Goal: Information Seeking & Learning: Learn about a topic

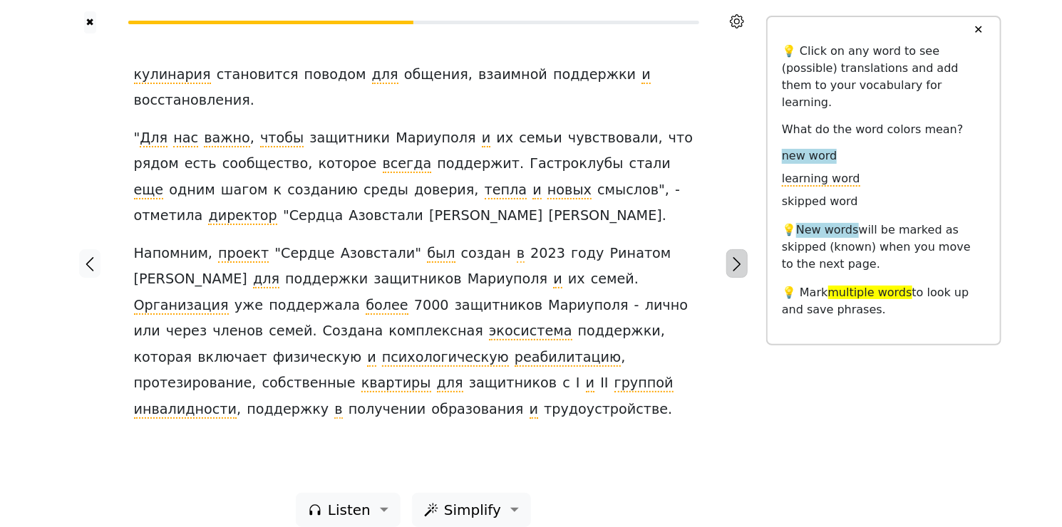
click at [734, 262] on icon "button" at bounding box center [736, 264] width 8 height 14
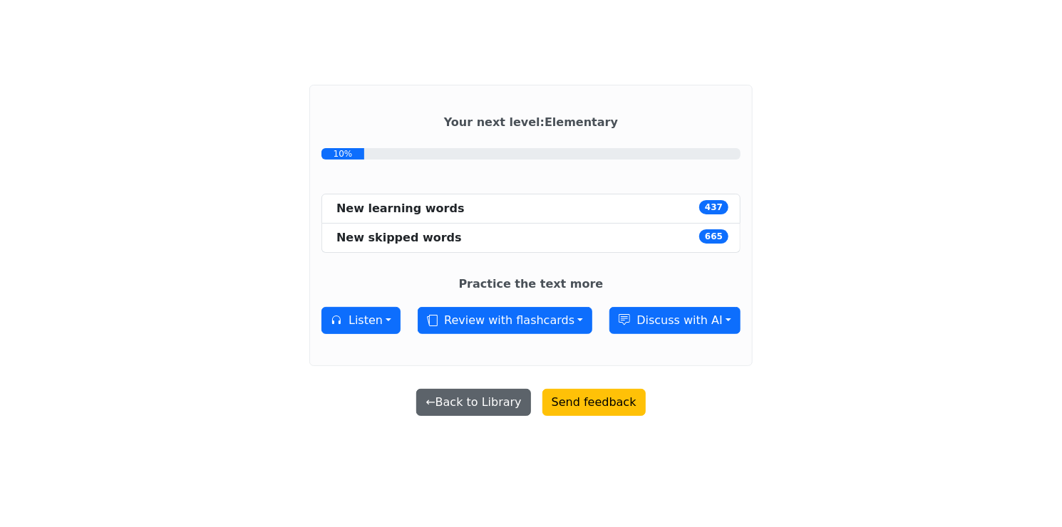
click at [503, 404] on button "← Back to Library" at bounding box center [473, 402] width 114 height 27
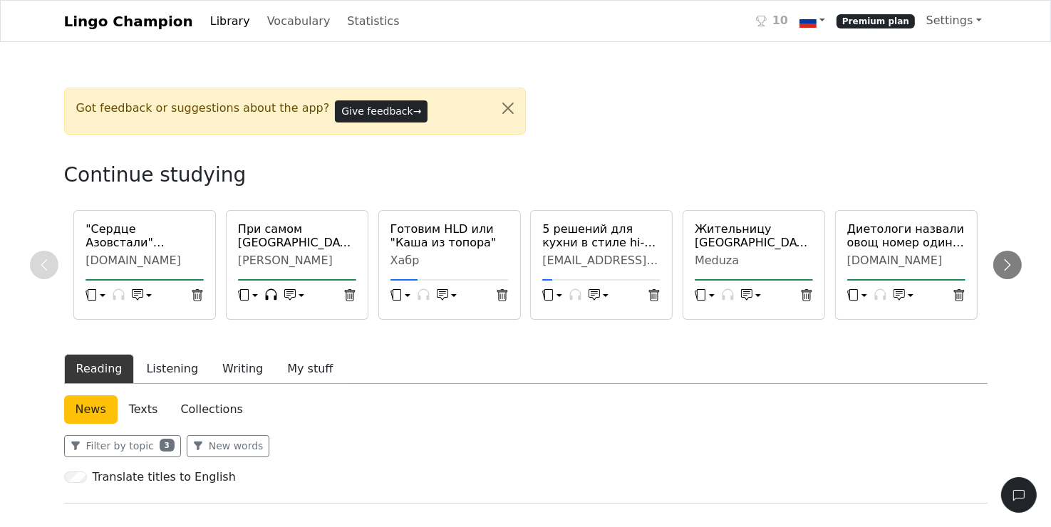
click at [446, 239] on h6 "Готовим HLD или "Каша из топора"" at bounding box center [449, 235] width 118 height 27
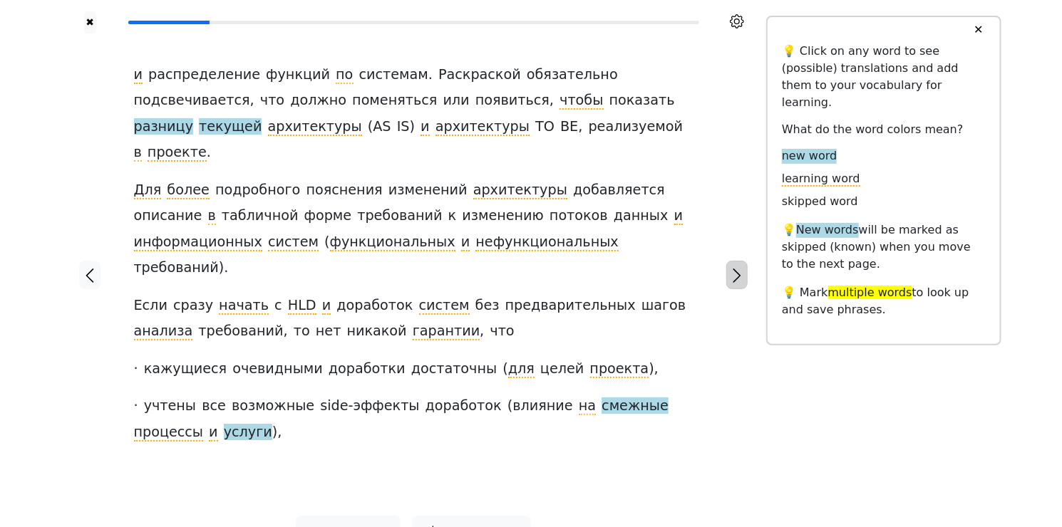
click at [746, 261] on button "button" at bounding box center [736, 275] width 21 height 28
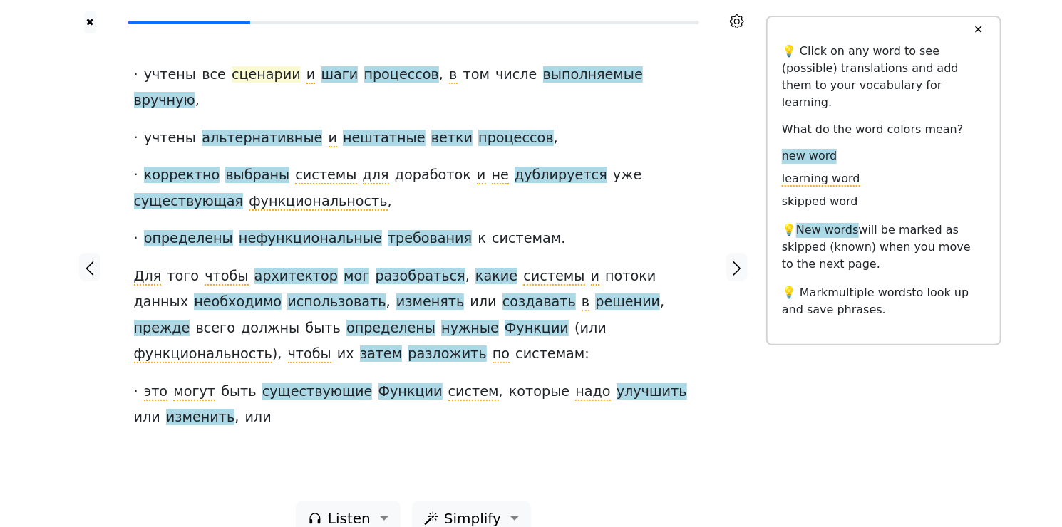
click at [264, 77] on span "сценарии" at bounding box center [266, 75] width 69 height 18
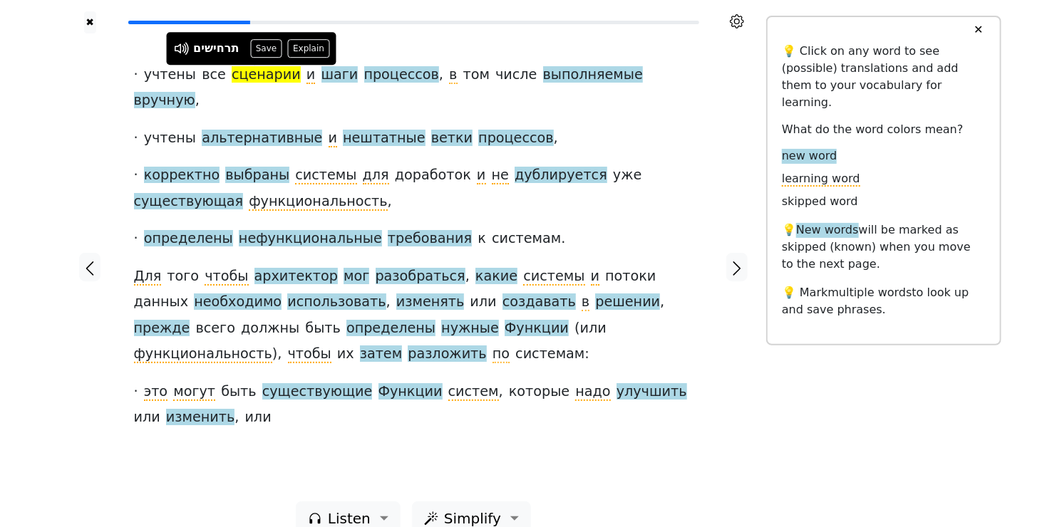
click at [264, 77] on span "сценарии" at bounding box center [266, 75] width 69 height 18
click at [268, 49] on button "Save" at bounding box center [265, 48] width 31 height 19
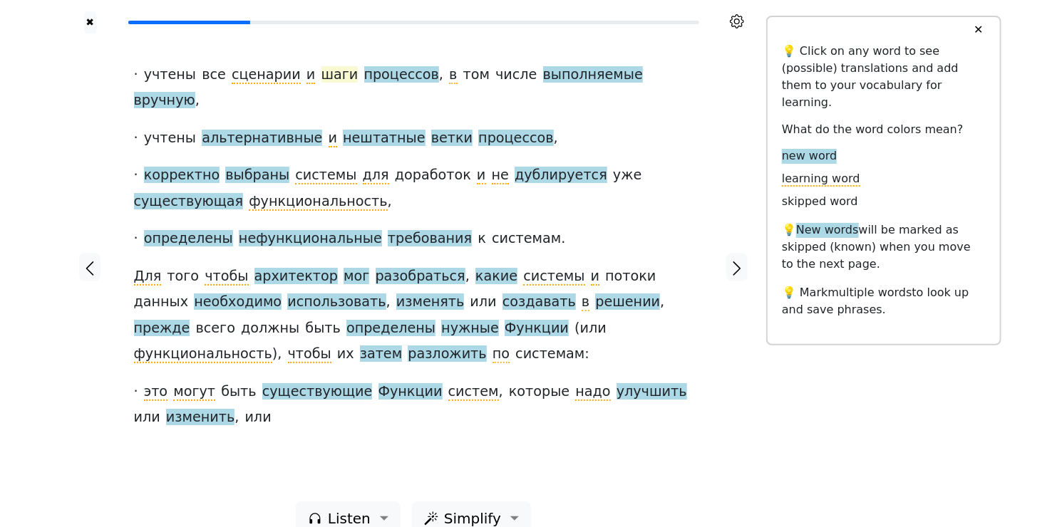
click at [321, 77] on span "шаги" at bounding box center [339, 75] width 37 height 18
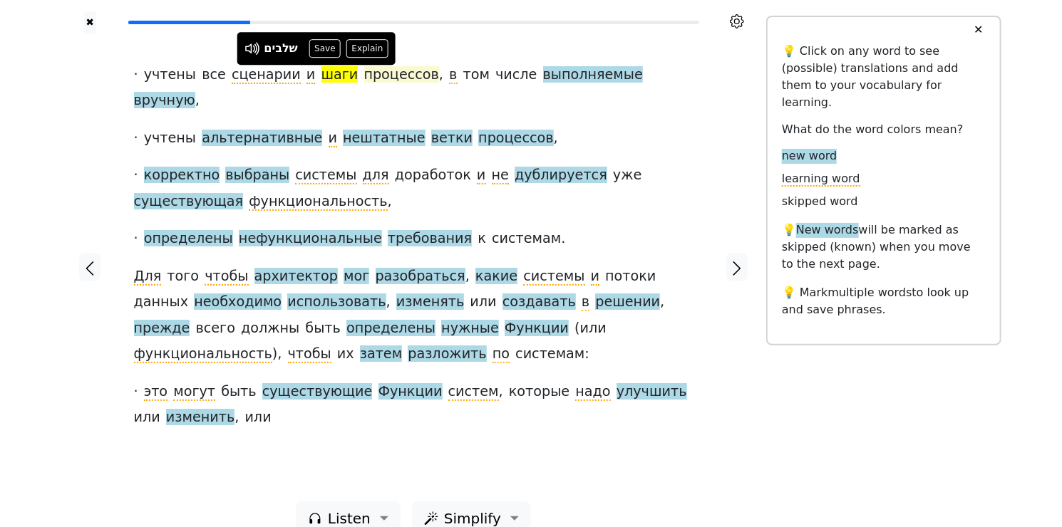
click at [388, 79] on span "процессов" at bounding box center [401, 75] width 75 height 18
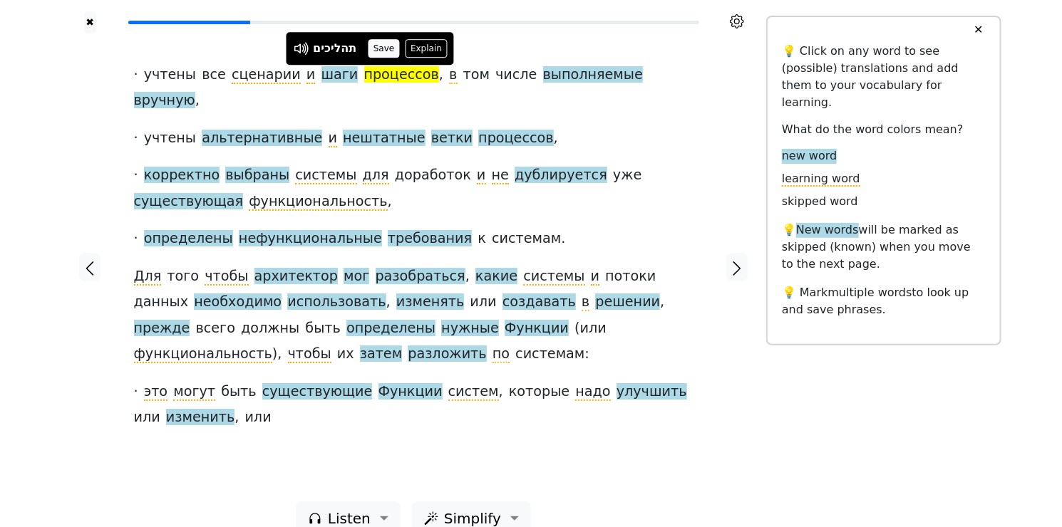
click at [379, 56] on button "Save" at bounding box center [383, 48] width 31 height 19
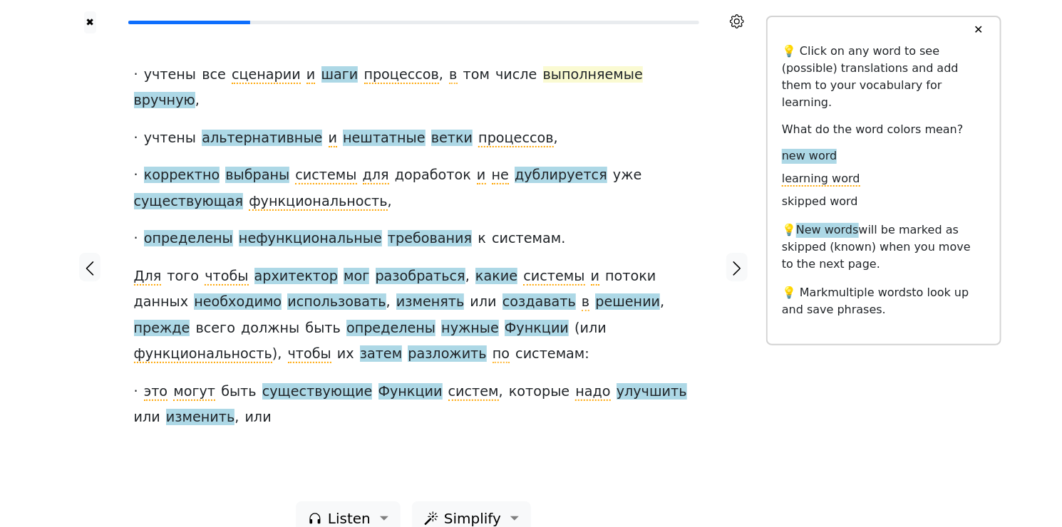
click at [543, 71] on span "выполняемые" at bounding box center [593, 75] width 100 height 18
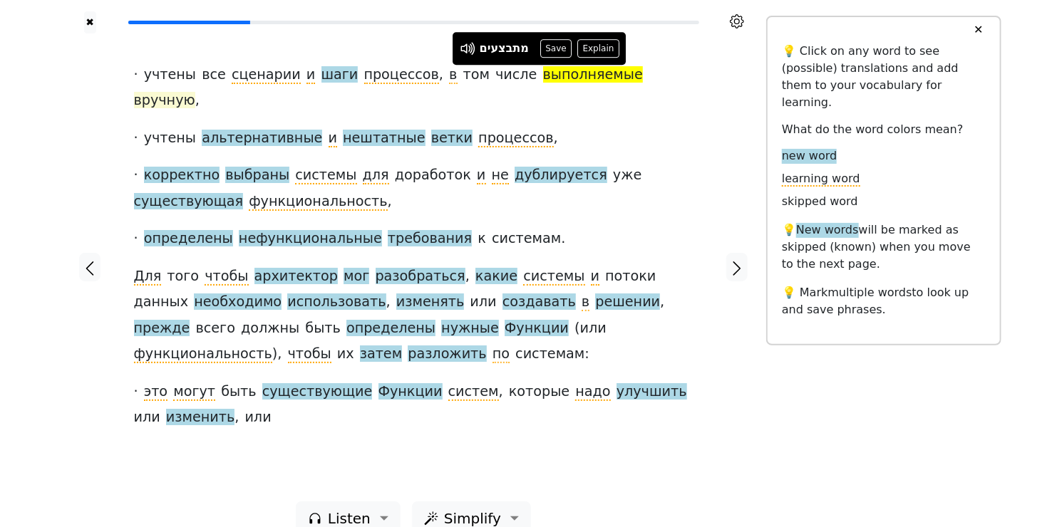
click at [195, 92] on span "вручную" at bounding box center [164, 101] width 61 height 18
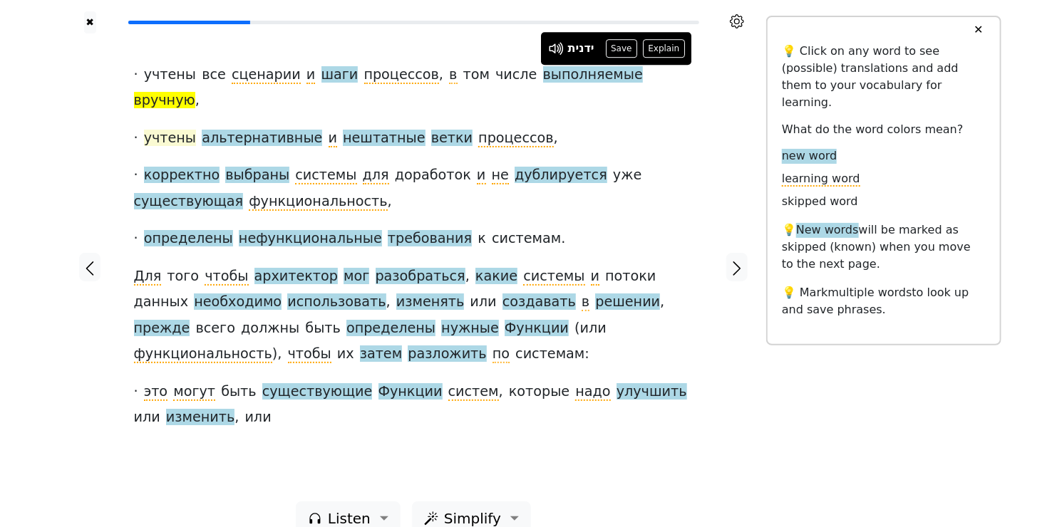
click at [178, 130] on span "учтены" at bounding box center [170, 139] width 52 height 18
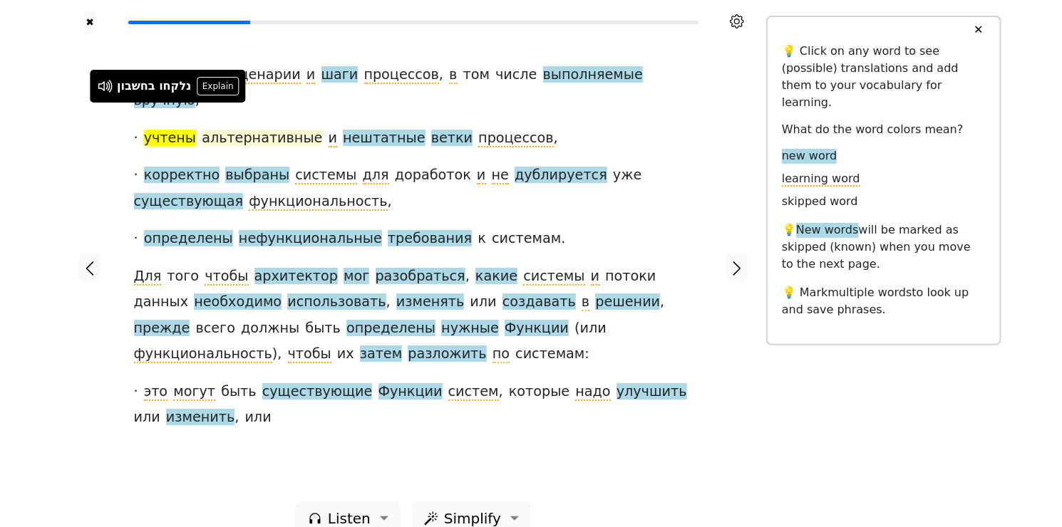
click at [261, 130] on span "альтернативные" at bounding box center [262, 139] width 120 height 18
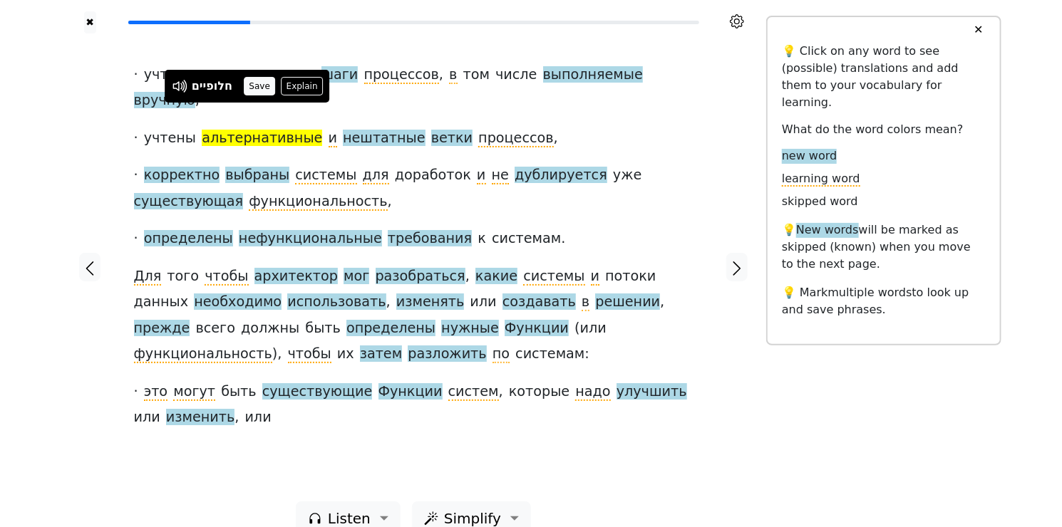
click at [261, 88] on button "Save" at bounding box center [259, 86] width 31 height 19
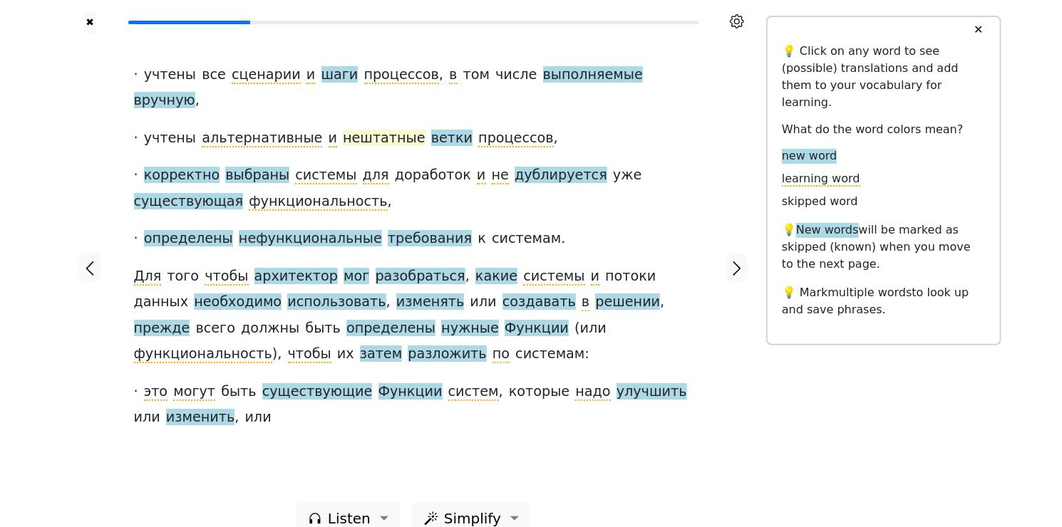
click at [358, 130] on span "нештатные" at bounding box center [384, 139] width 83 height 18
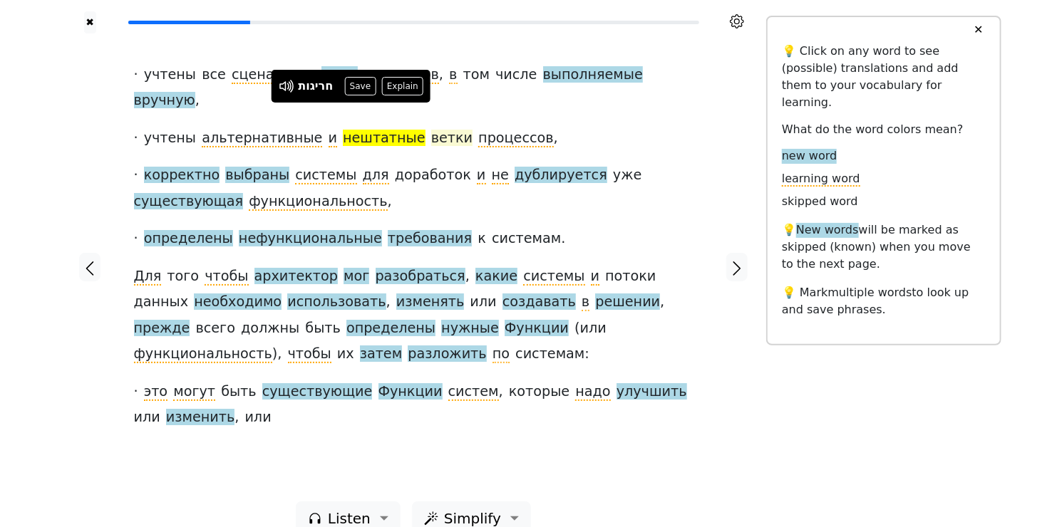
click at [431, 130] on span "ветки" at bounding box center [451, 139] width 41 height 18
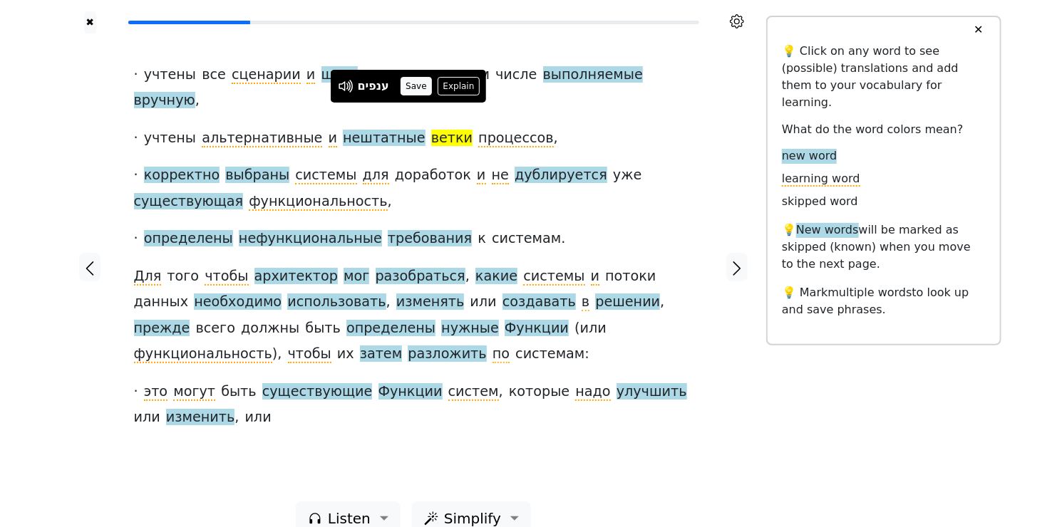
click at [410, 88] on button "Save" at bounding box center [415, 86] width 31 height 19
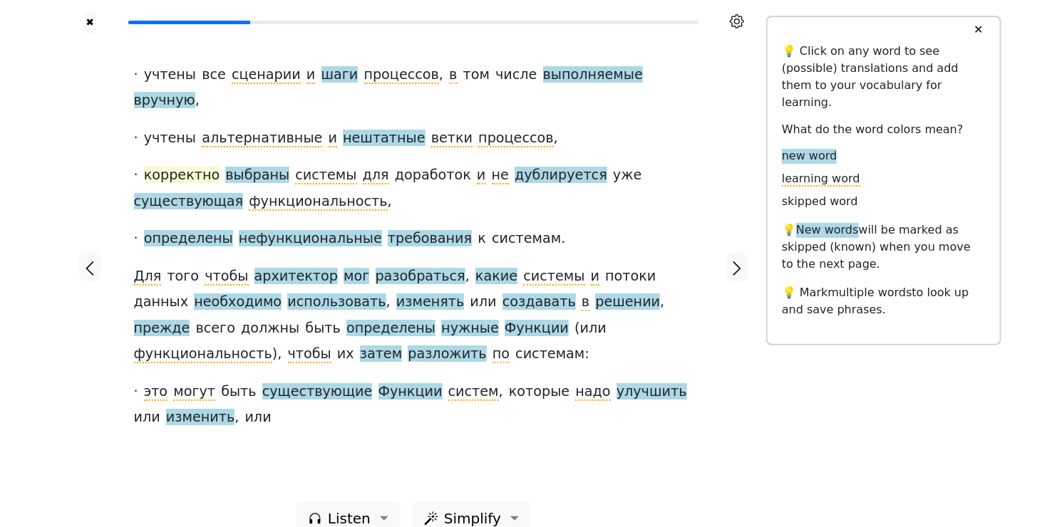
click at [195, 167] on span "корректно" at bounding box center [182, 176] width 76 height 18
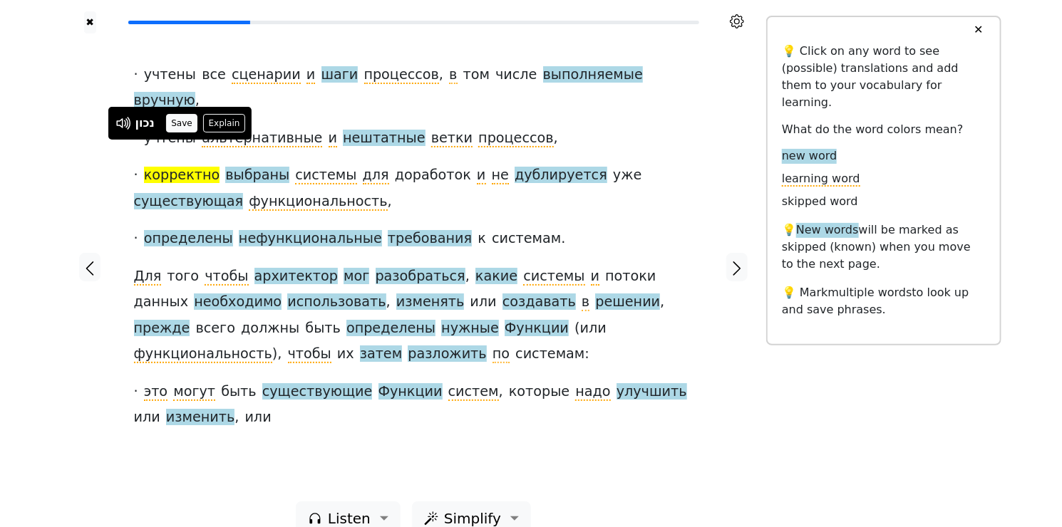
click at [185, 125] on button "Save" at bounding box center [181, 123] width 31 height 19
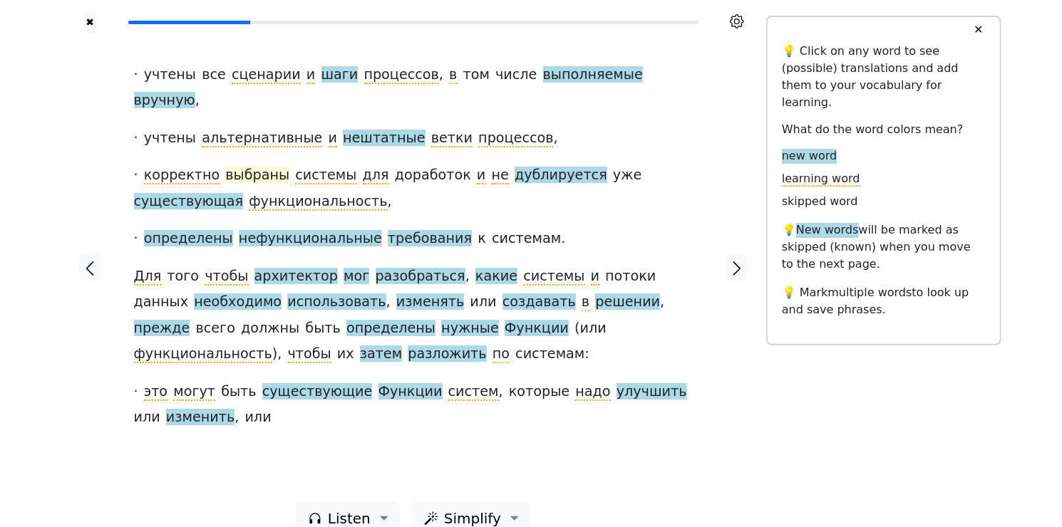
click at [242, 167] on span "выбраны" at bounding box center [257, 176] width 64 height 18
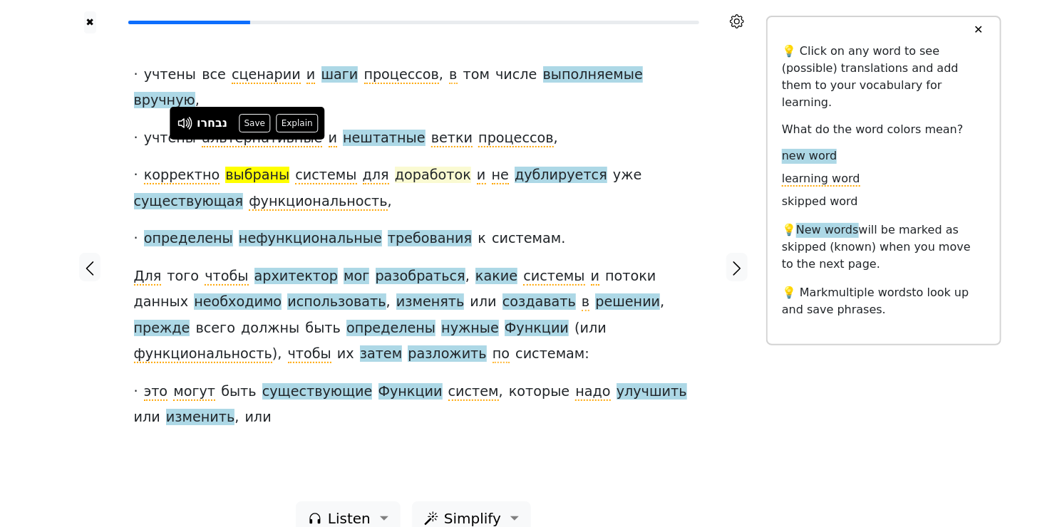
click at [395, 167] on span "доработок" at bounding box center [433, 176] width 76 height 18
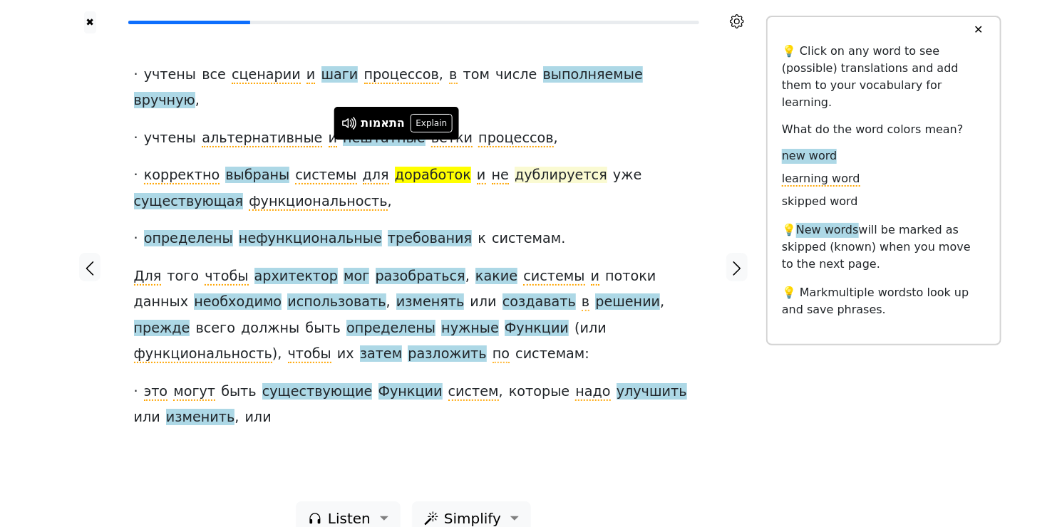
click at [518, 167] on span "дублируется" at bounding box center [560, 176] width 93 height 18
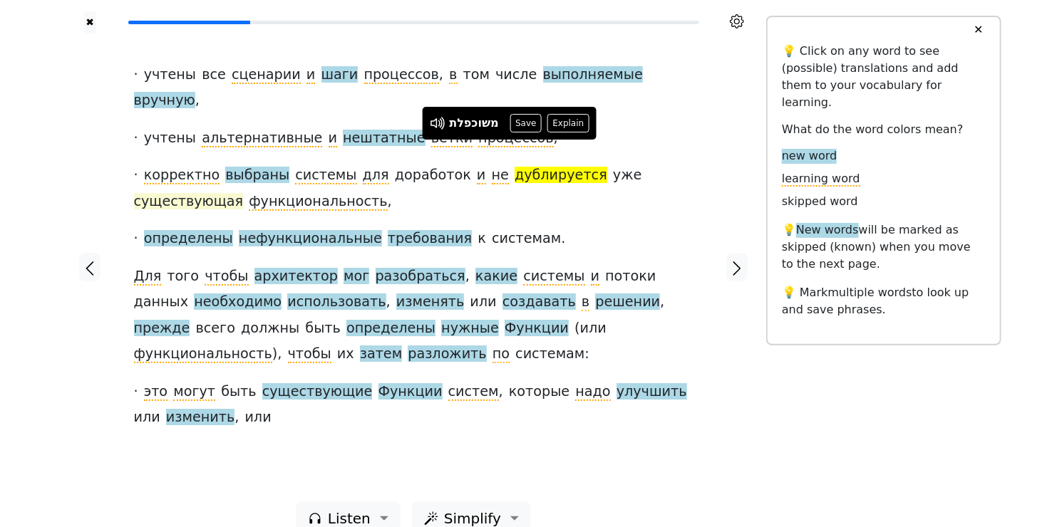
click at [244, 193] on span "существующая" at bounding box center [189, 202] width 110 height 18
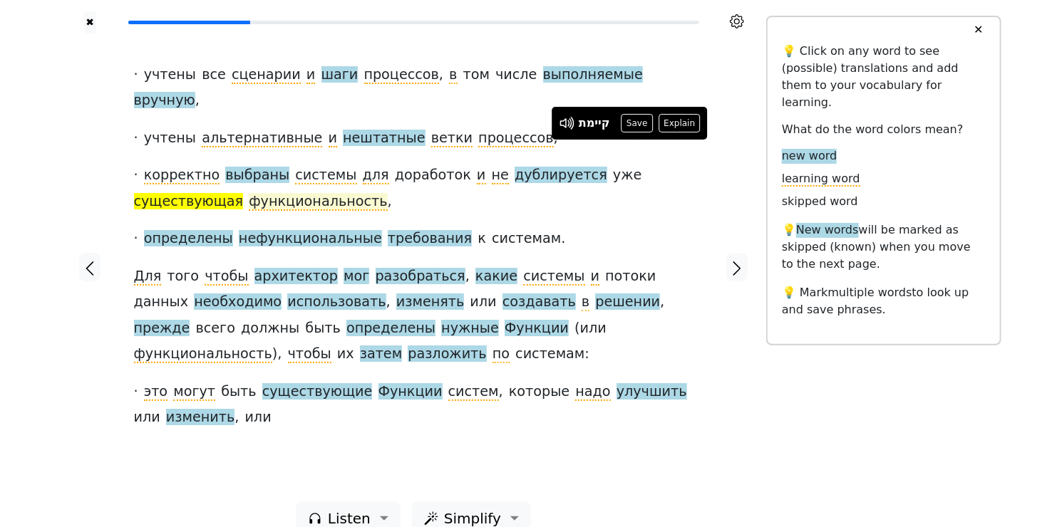
click at [249, 193] on span "функциональность" at bounding box center [318, 202] width 138 height 18
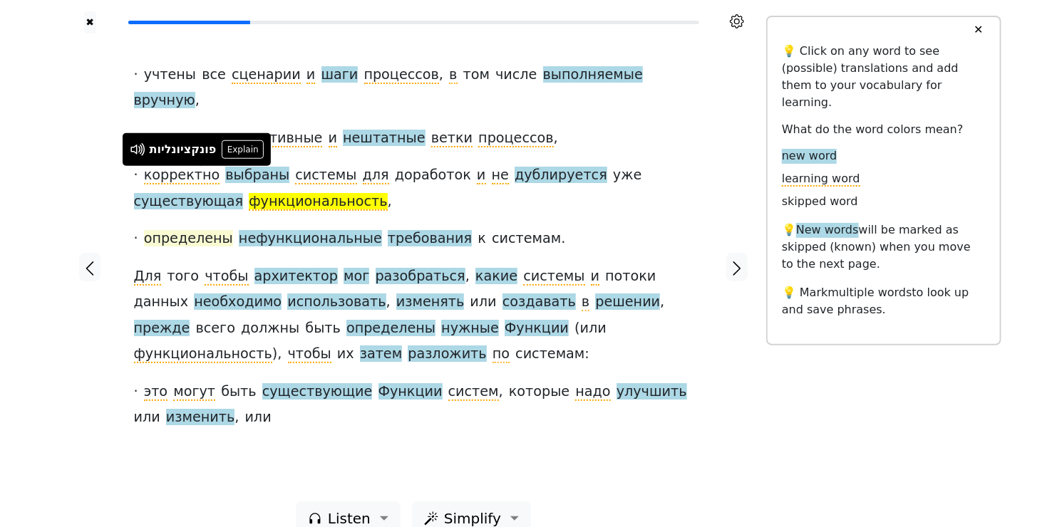
click at [194, 230] on span "определены" at bounding box center [188, 239] width 89 height 18
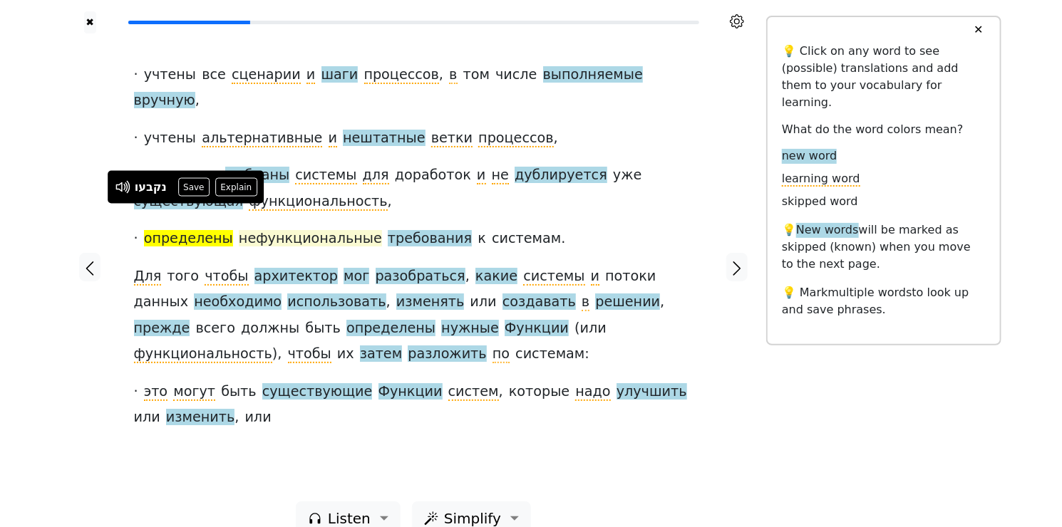
click at [277, 230] on span "нефункциональные" at bounding box center [310, 239] width 143 height 18
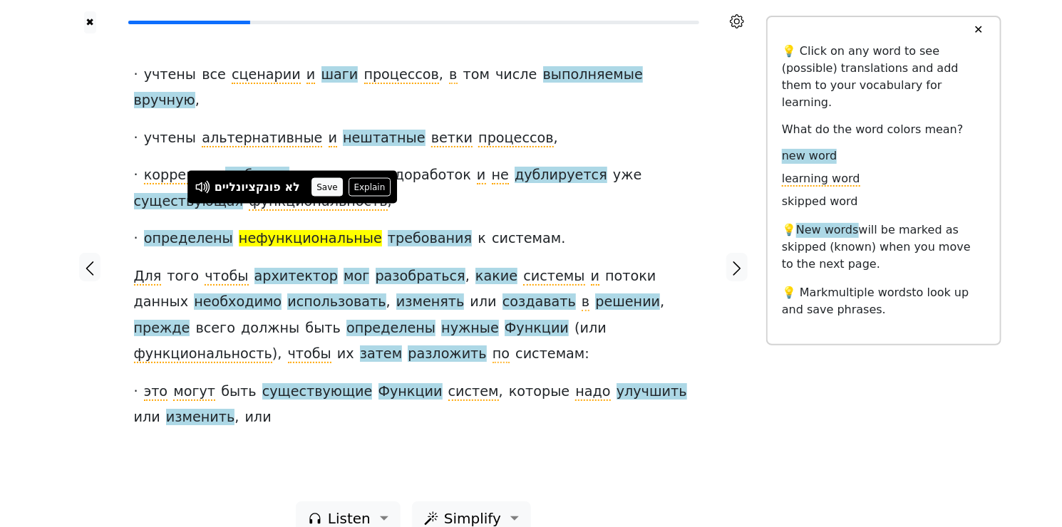
click at [321, 184] on button "Save" at bounding box center [326, 187] width 31 height 19
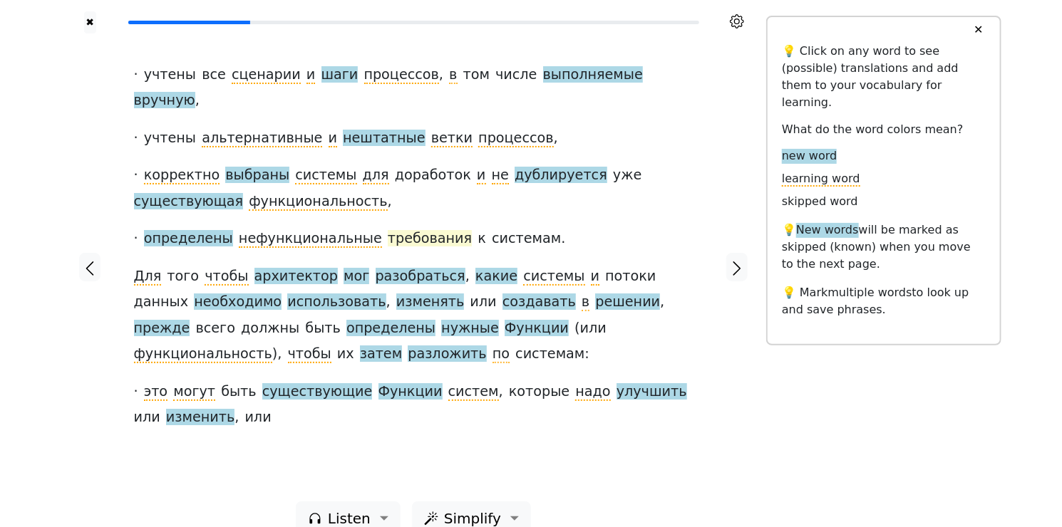
click at [401, 230] on span "требования" at bounding box center [430, 239] width 84 height 18
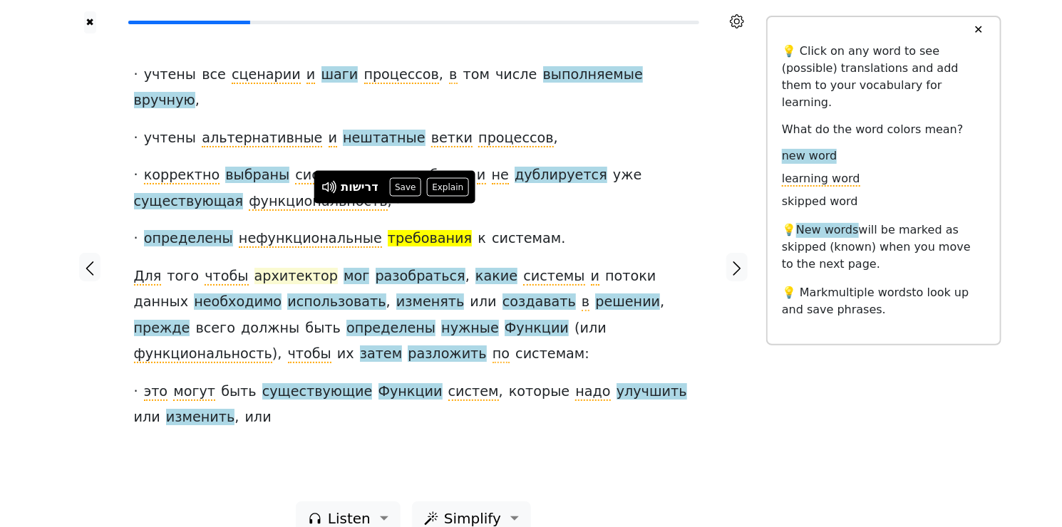
click at [272, 268] on span "архитектор" at bounding box center [295, 277] width 83 height 18
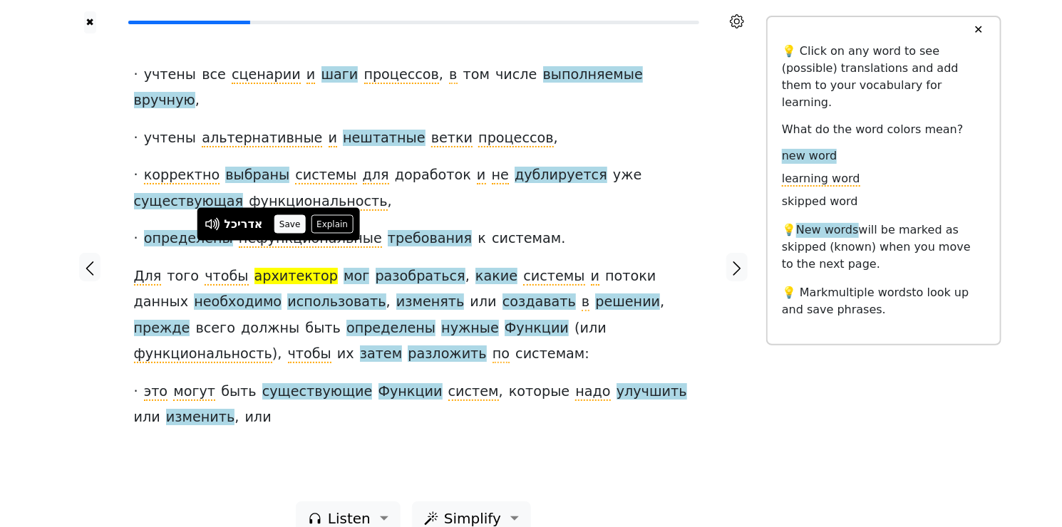
click at [293, 223] on button "Save" at bounding box center [289, 224] width 31 height 19
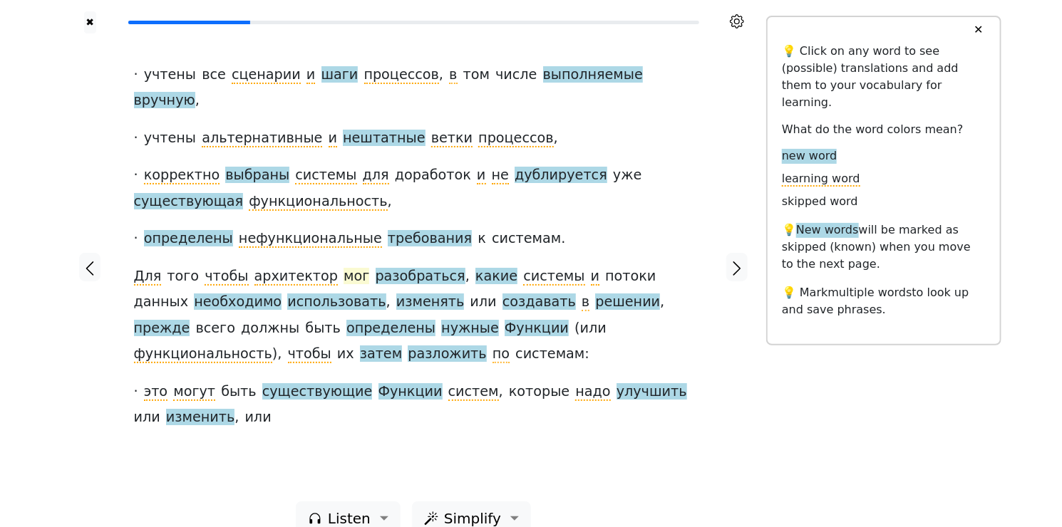
click at [343, 268] on span "мог" at bounding box center [356, 277] width 26 height 18
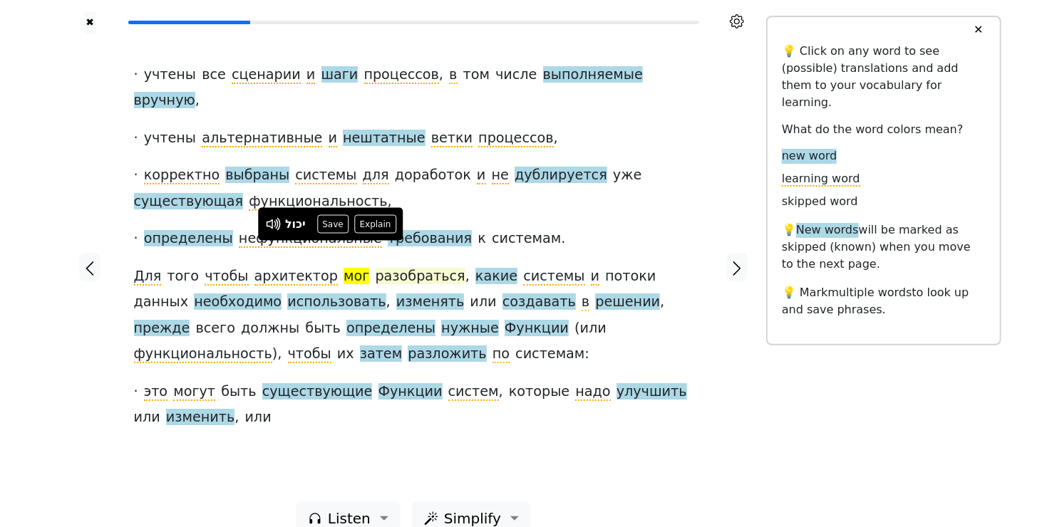
click at [411, 268] on span "разобраться" at bounding box center [420, 277] width 90 height 18
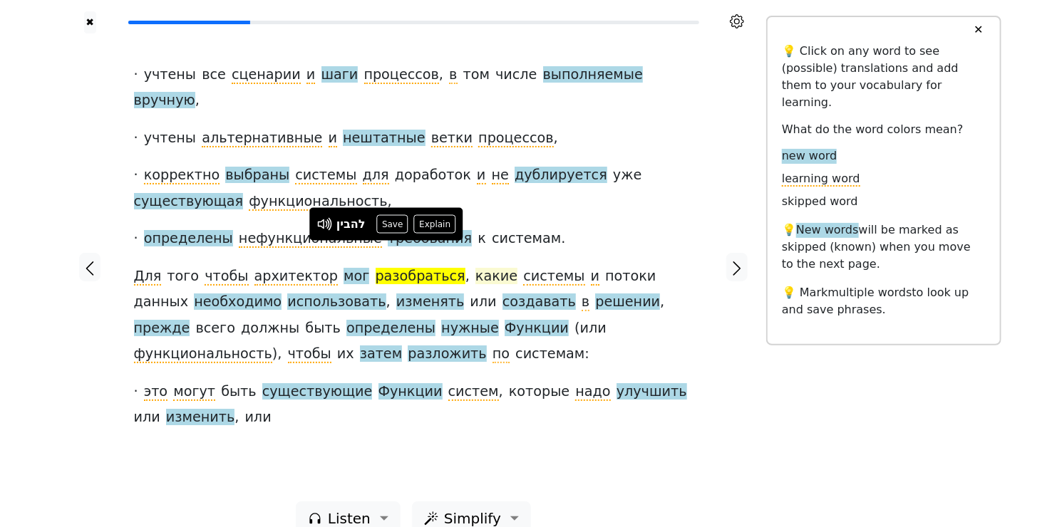
click at [475, 268] on span "какие" at bounding box center [496, 277] width 42 height 18
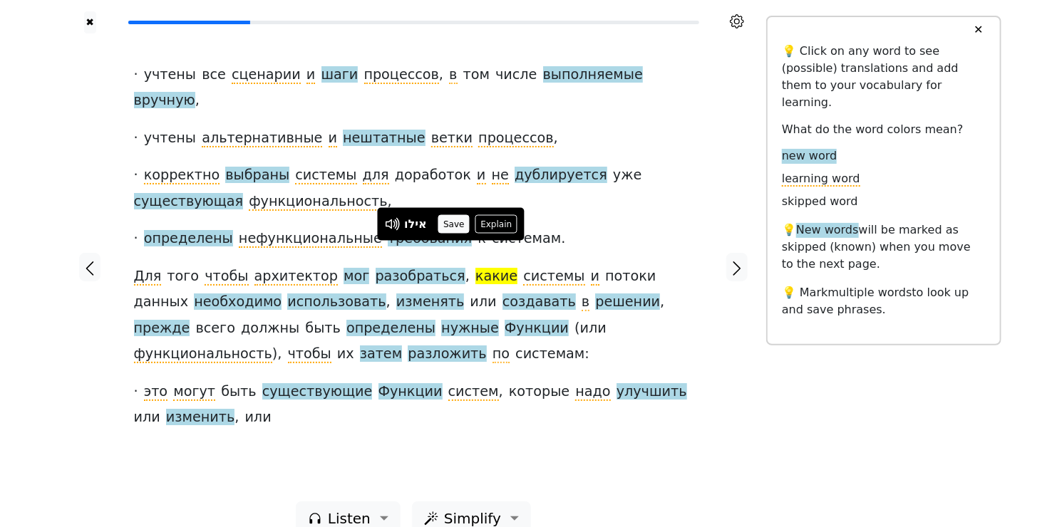
click at [452, 222] on button "Save" at bounding box center [453, 224] width 31 height 19
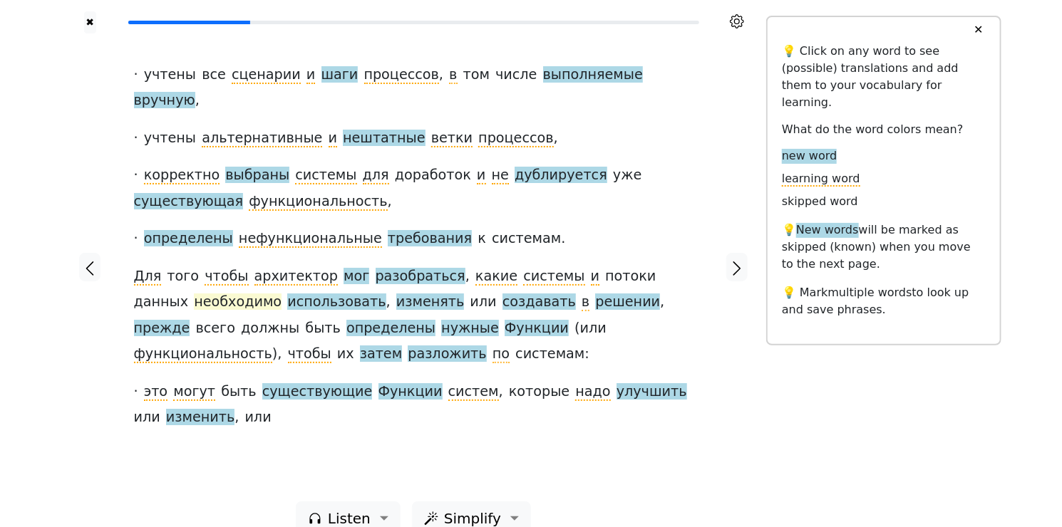
click at [194, 294] on span "необходимо" at bounding box center [238, 303] width 88 height 18
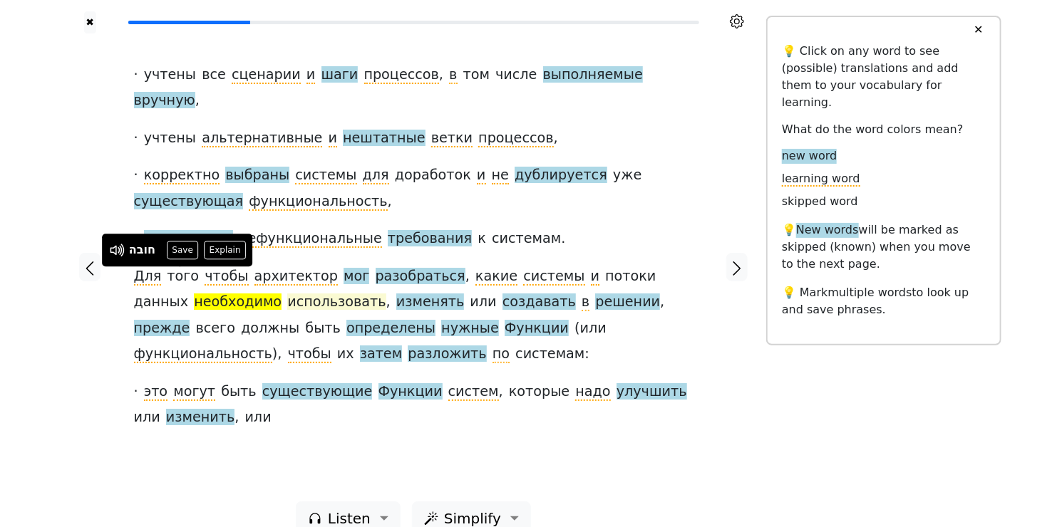
click at [287, 294] on span "использовать" at bounding box center [336, 303] width 98 height 18
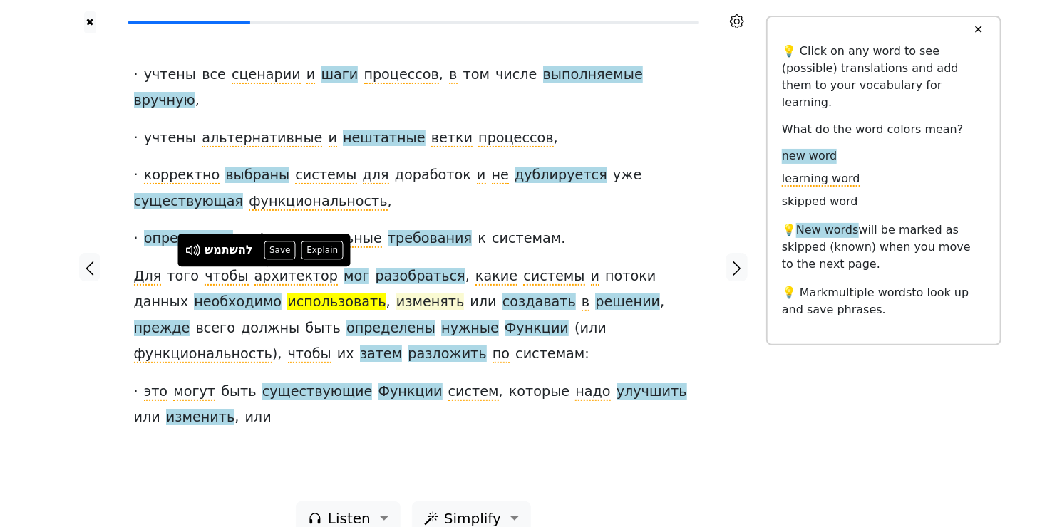
click at [396, 294] on span "изменять" at bounding box center [430, 303] width 68 height 18
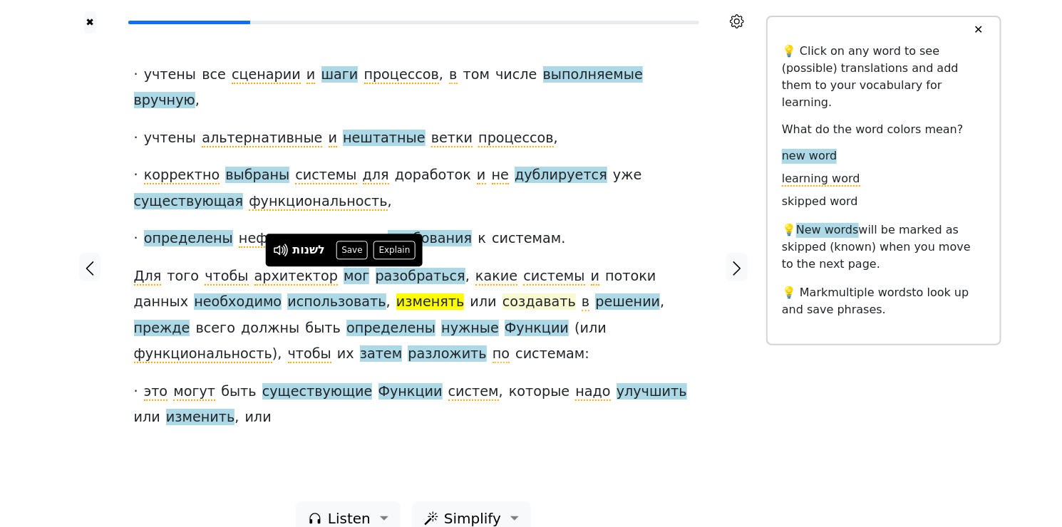
click at [502, 294] on span "создавать" at bounding box center [538, 303] width 73 height 18
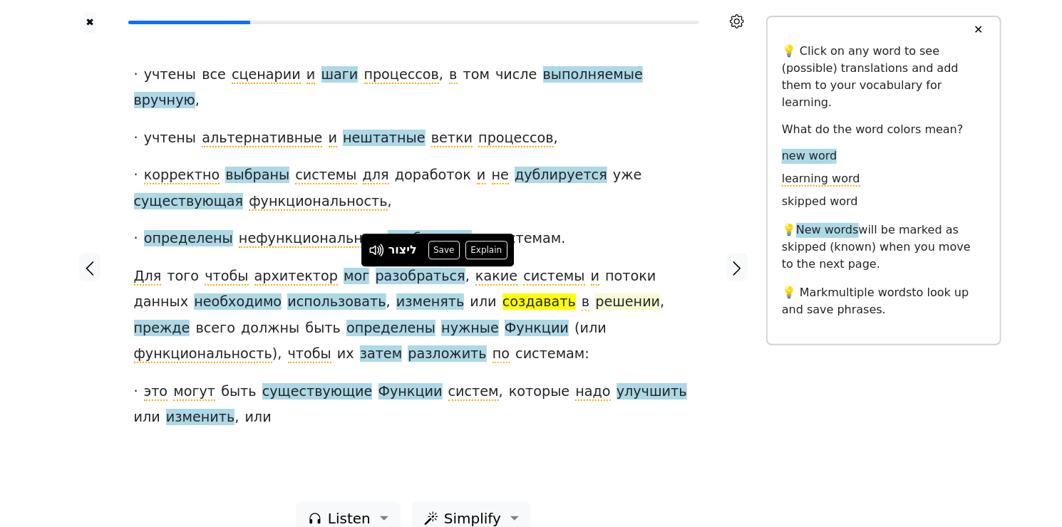
click at [595, 294] on span "решении" at bounding box center [627, 303] width 65 height 18
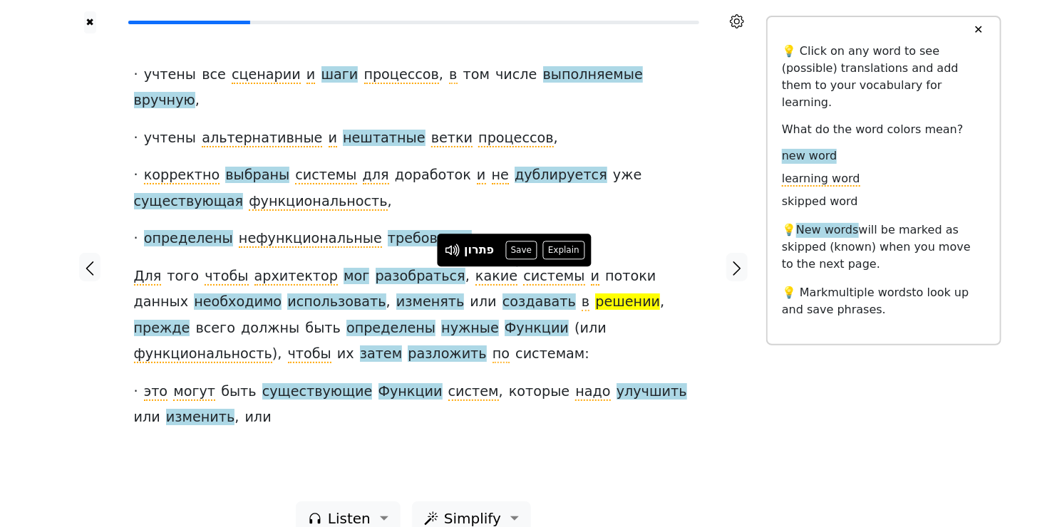
click at [534, 249] on div "פתרון Save Explain" at bounding box center [514, 250] width 140 height 19
click at [517, 255] on button "Save" at bounding box center [520, 250] width 31 height 19
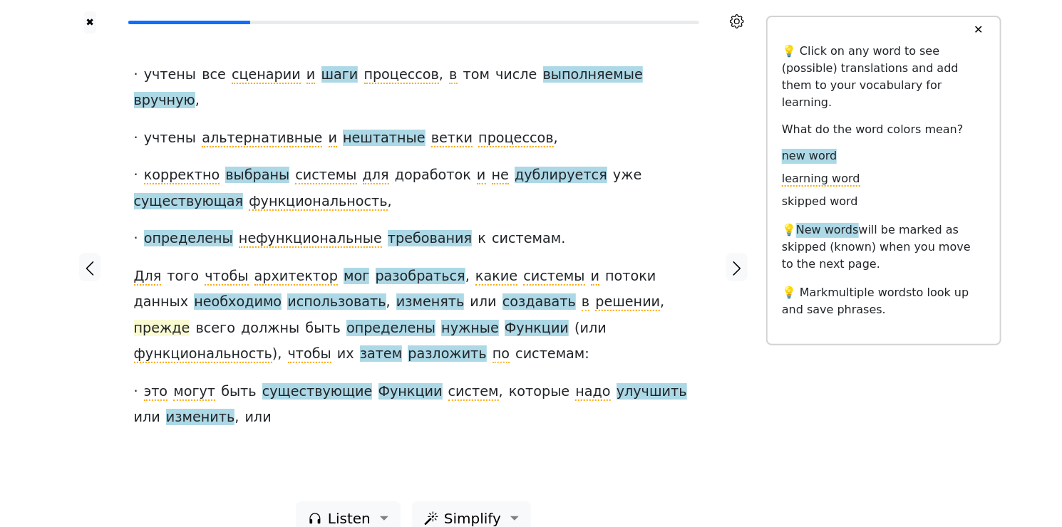
click at [190, 320] on span "прежде" at bounding box center [162, 329] width 56 height 18
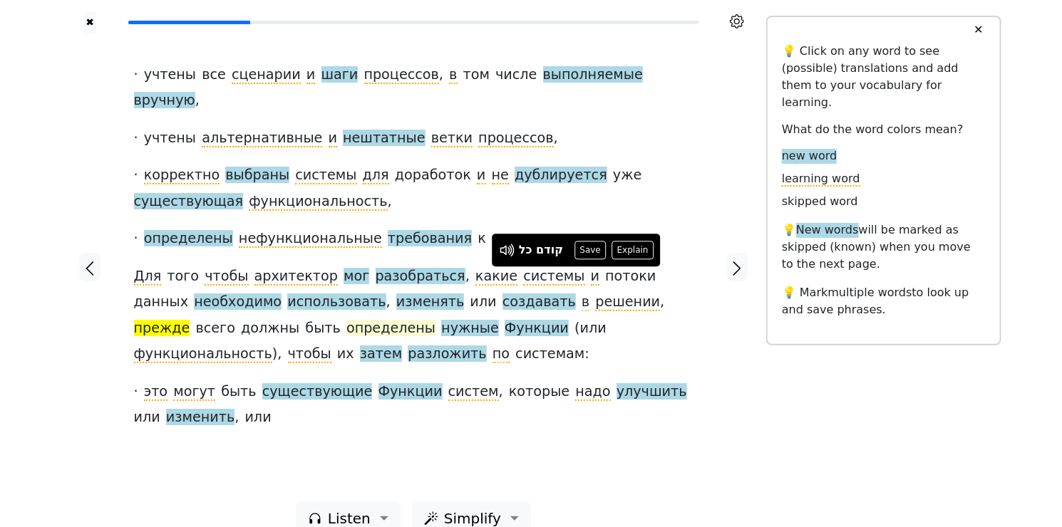
click at [346, 320] on span "определены" at bounding box center [390, 329] width 89 height 18
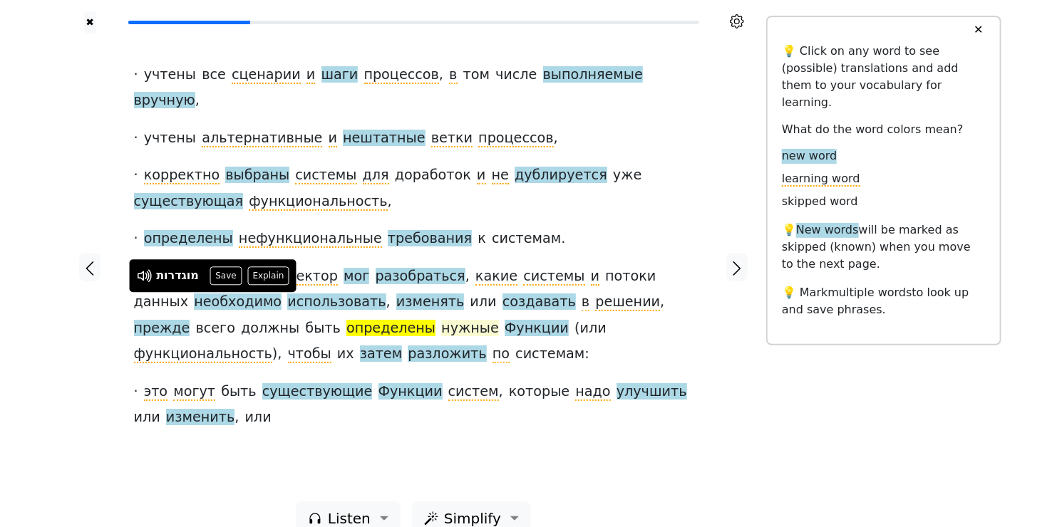
click at [441, 320] on span "нужные" at bounding box center [470, 329] width 58 height 18
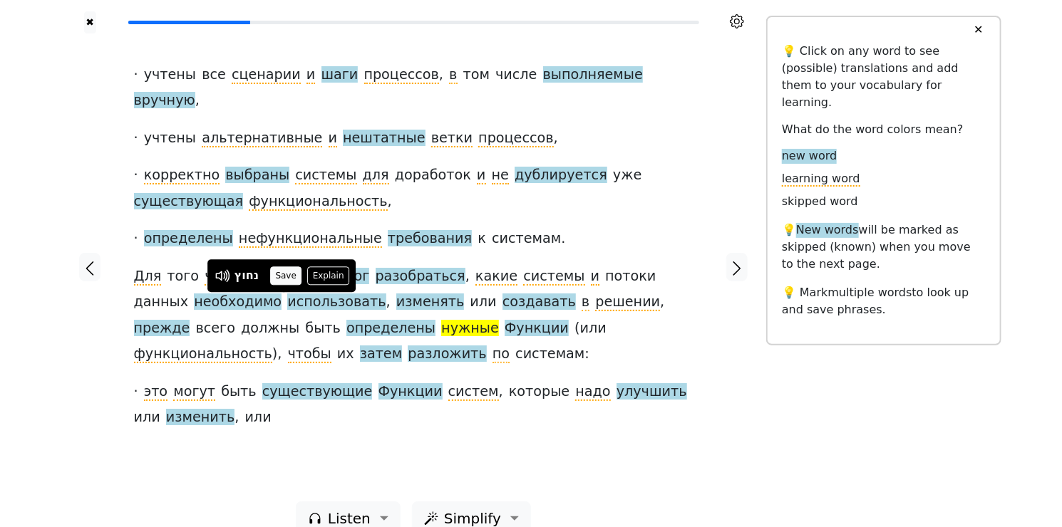
click at [286, 276] on button "Save" at bounding box center [285, 275] width 31 height 19
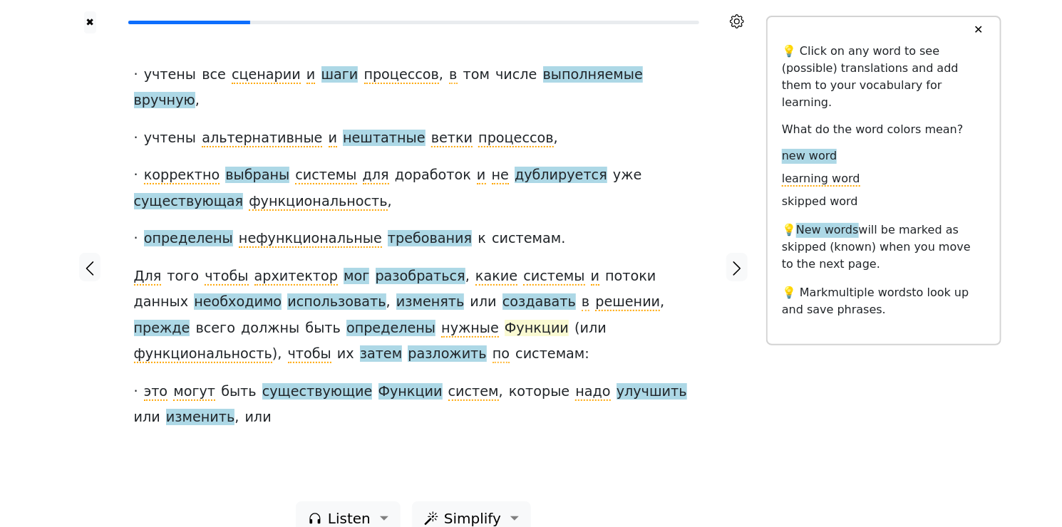
click at [504, 320] on span "Функции" at bounding box center [536, 329] width 64 height 18
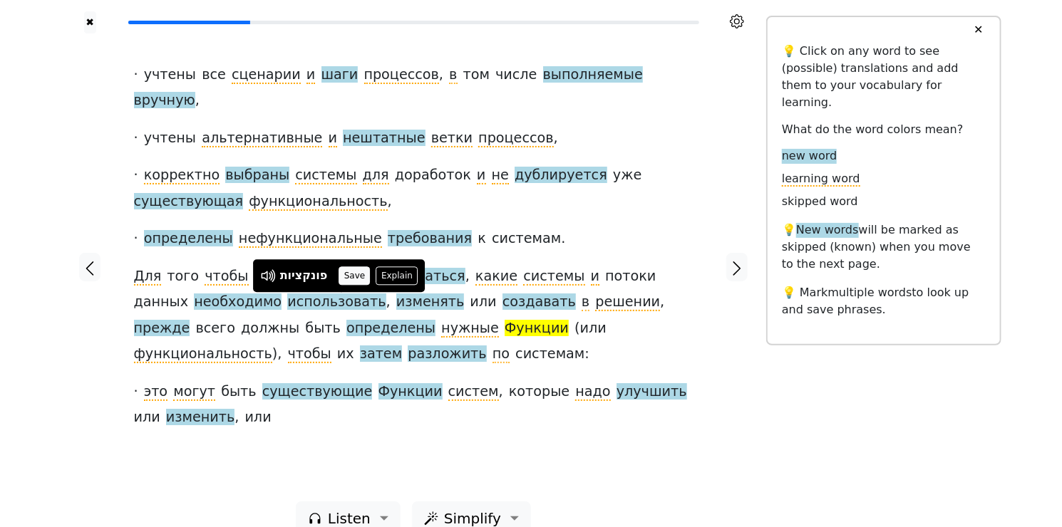
click at [356, 278] on button "Save" at bounding box center [353, 275] width 31 height 19
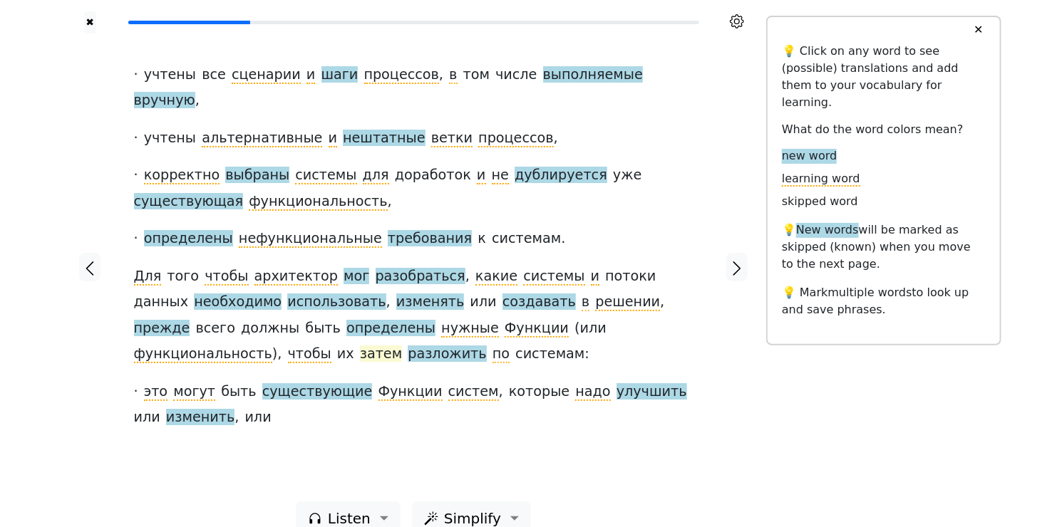
click at [402, 346] on span "затем" at bounding box center [381, 355] width 42 height 18
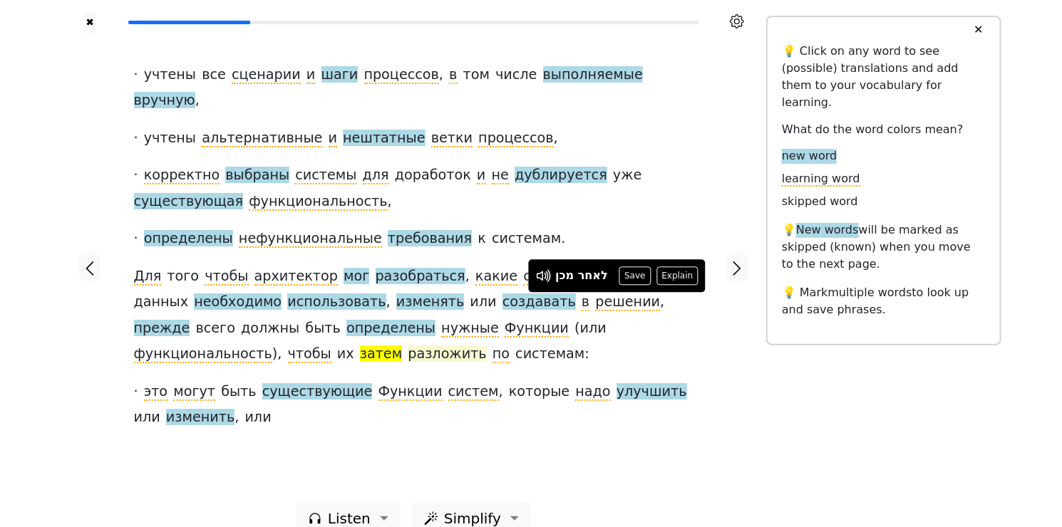
click at [408, 346] on span "разложить" at bounding box center [447, 355] width 78 height 18
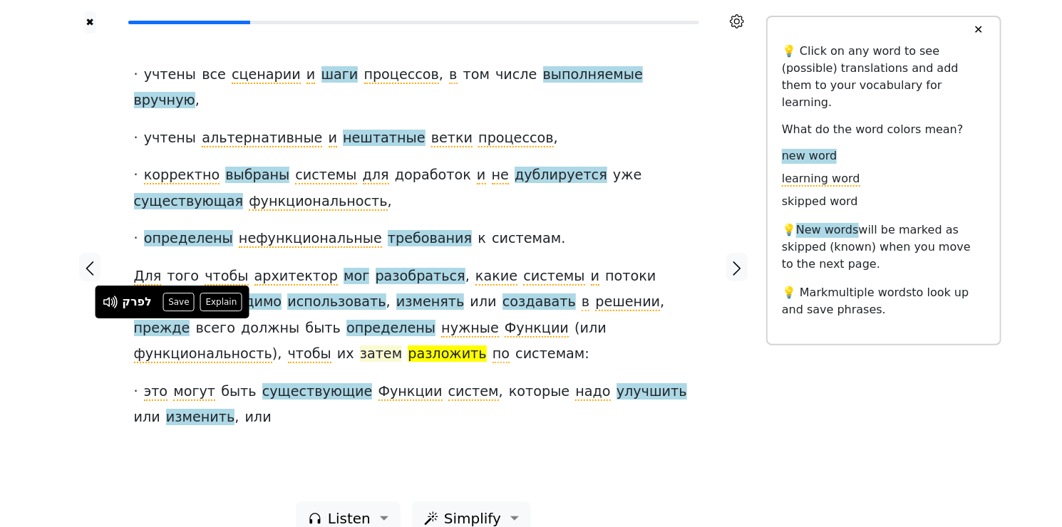
click at [402, 346] on span "затем" at bounding box center [381, 355] width 42 height 18
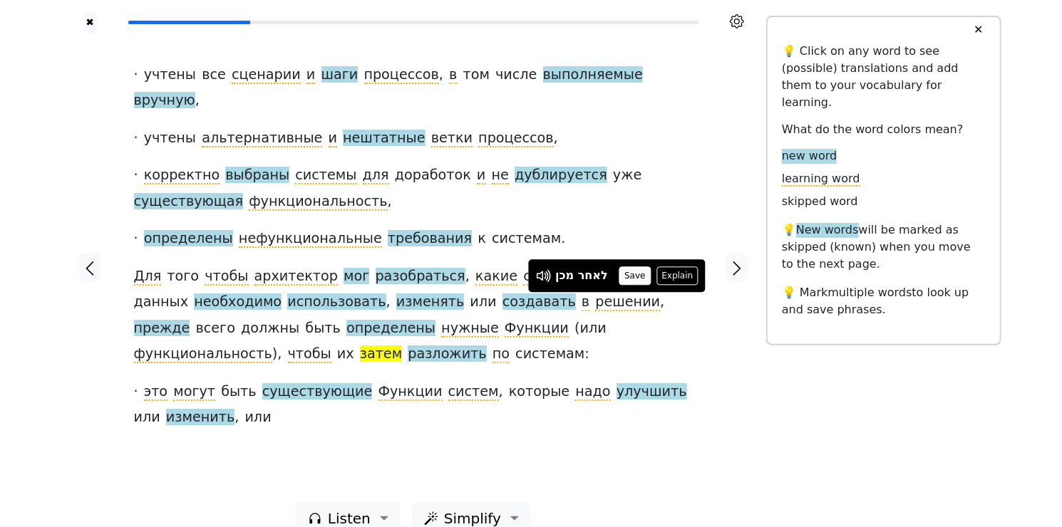
click at [633, 278] on button "Save" at bounding box center [634, 275] width 31 height 19
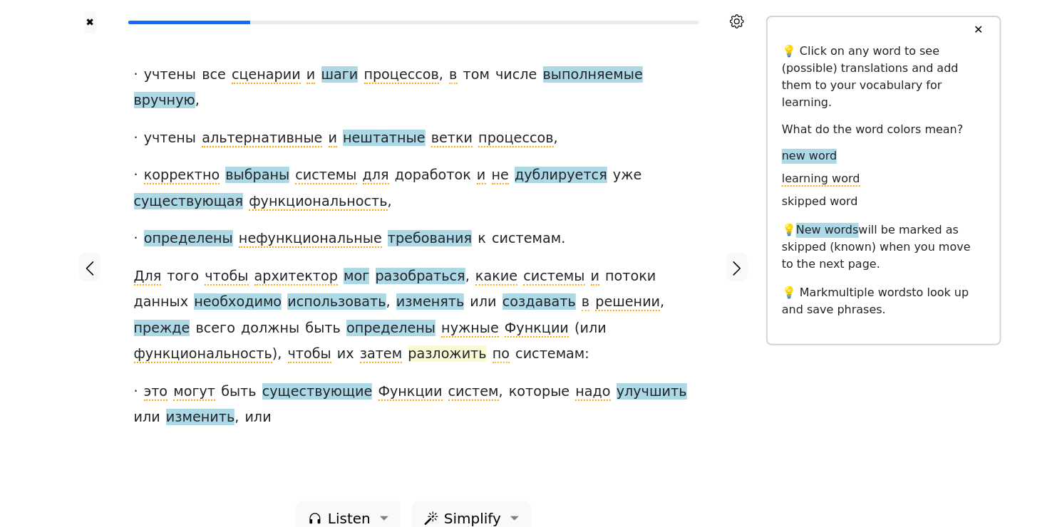
click at [408, 346] on span "разложить" at bounding box center [447, 355] width 78 height 18
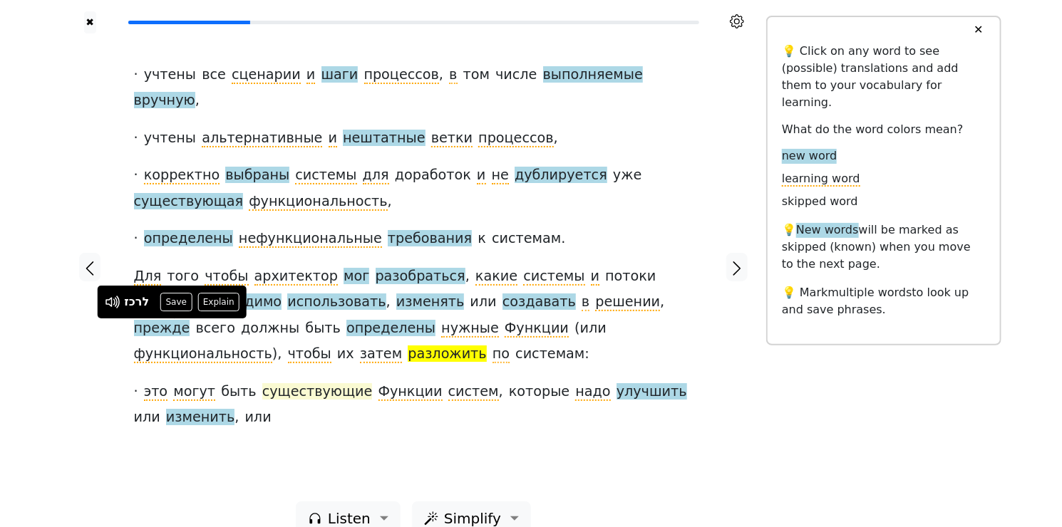
click at [302, 383] on span "существующие" at bounding box center [317, 392] width 110 height 18
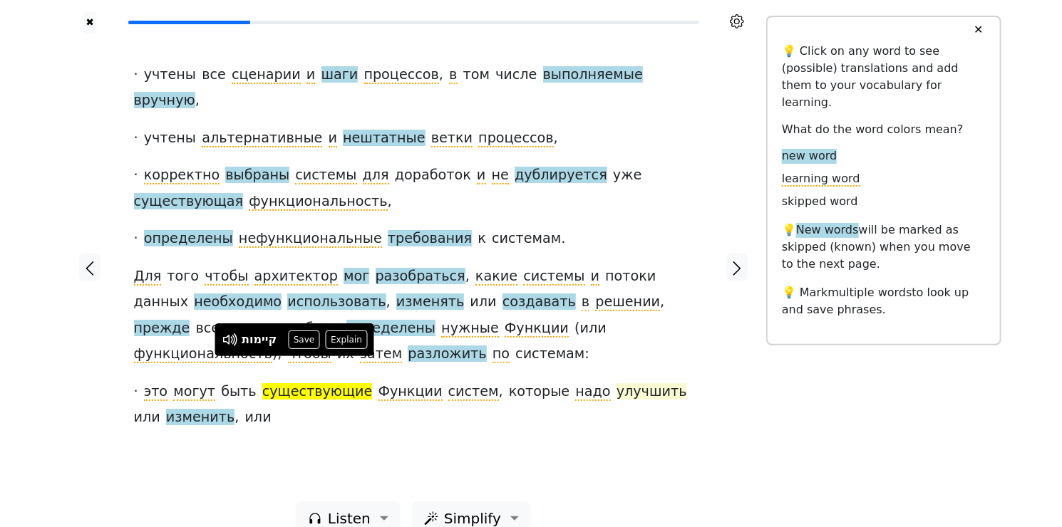
click at [616, 383] on span "улучшить" at bounding box center [651, 392] width 71 height 18
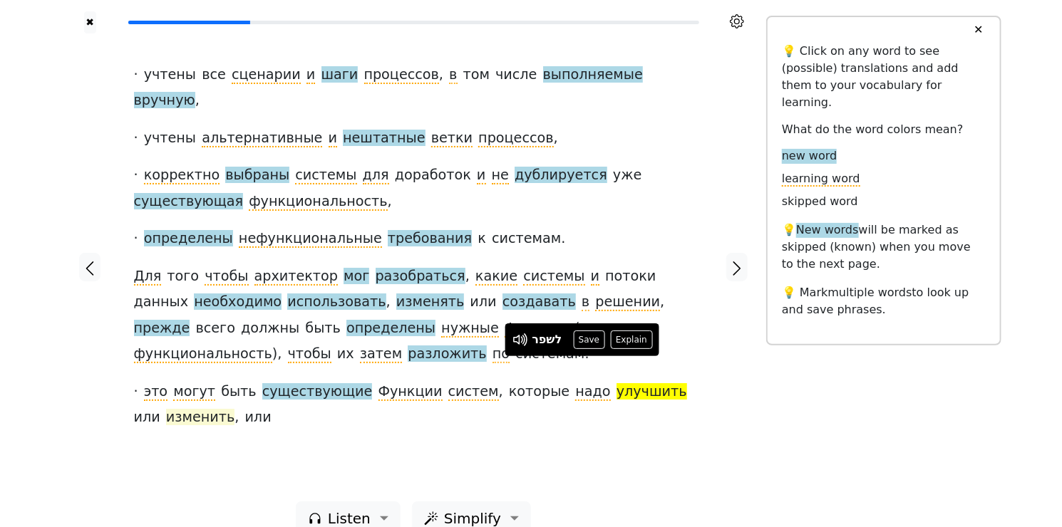
click at [166, 409] on span "изменить" at bounding box center [200, 418] width 68 height 18
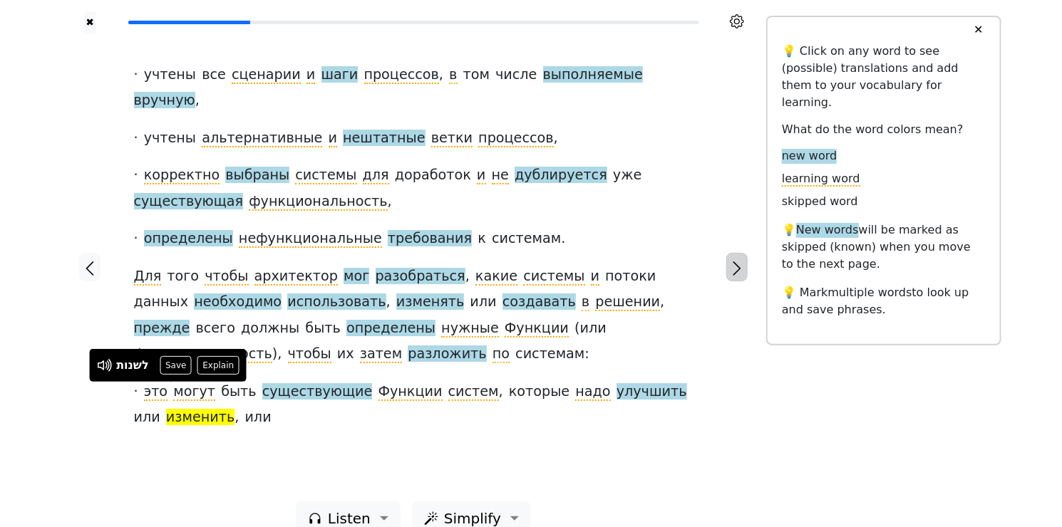
click at [745, 256] on button "button" at bounding box center [736, 267] width 21 height 28
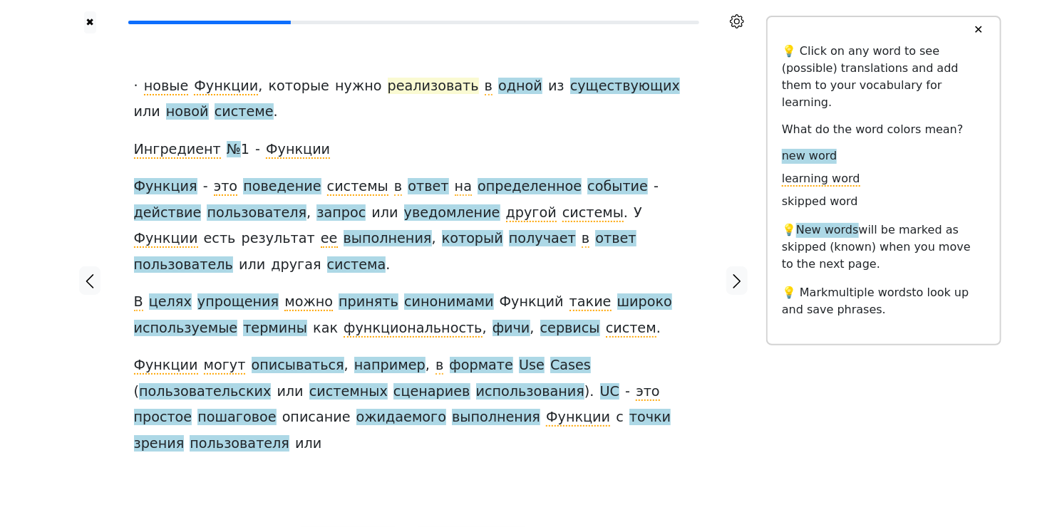
click at [390, 87] on span "реализовать" at bounding box center [433, 87] width 91 height 18
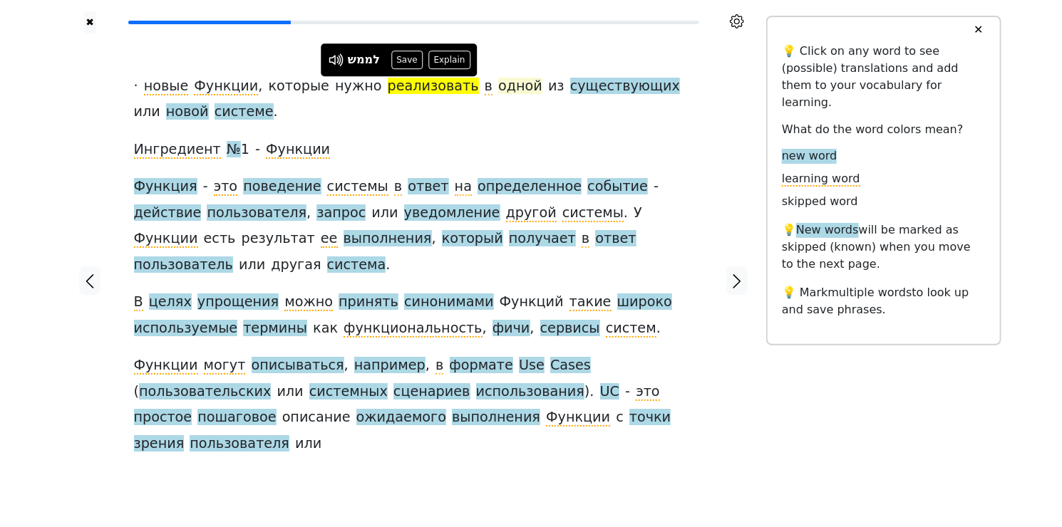
click at [498, 88] on span "одной" at bounding box center [520, 87] width 44 height 18
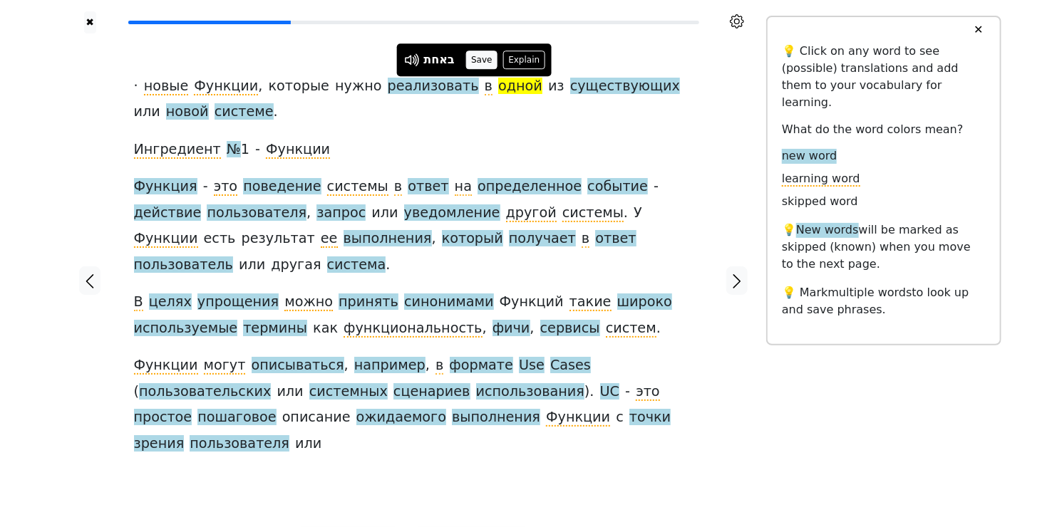
click at [477, 58] on button "Save" at bounding box center [481, 60] width 31 height 19
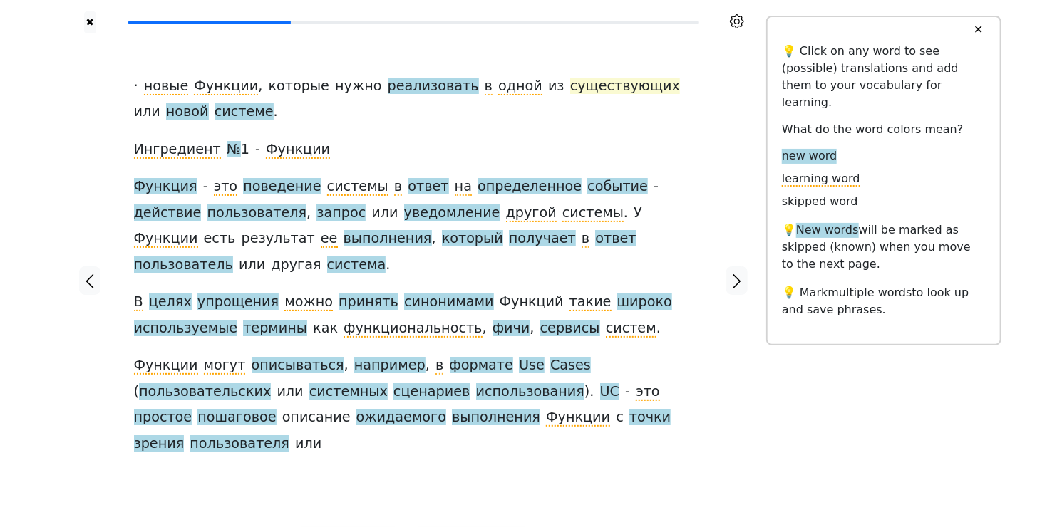
click at [570, 88] on span "существующих" at bounding box center [625, 87] width 110 height 18
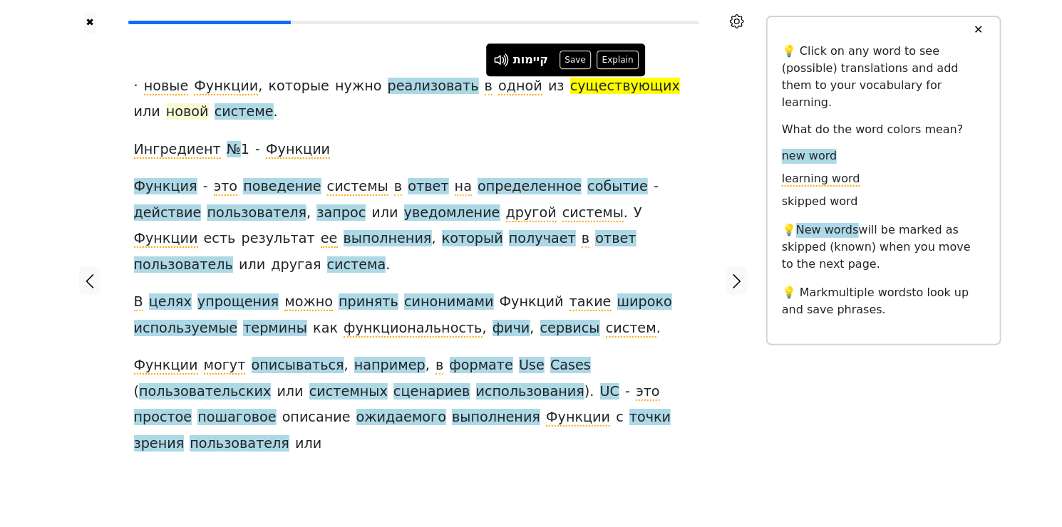
click at [209, 103] on span "новой" at bounding box center [187, 112] width 43 height 18
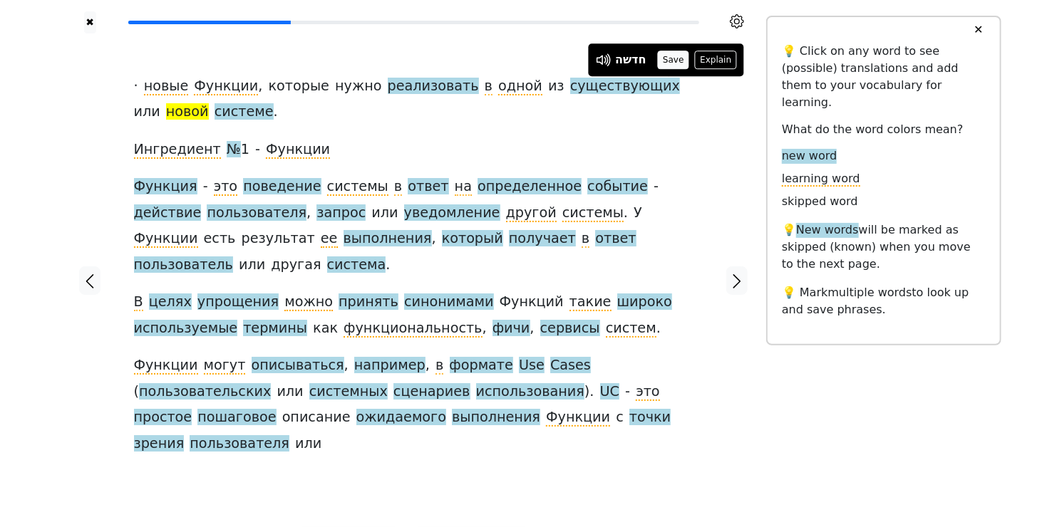
click at [668, 61] on button "Save" at bounding box center [673, 60] width 31 height 19
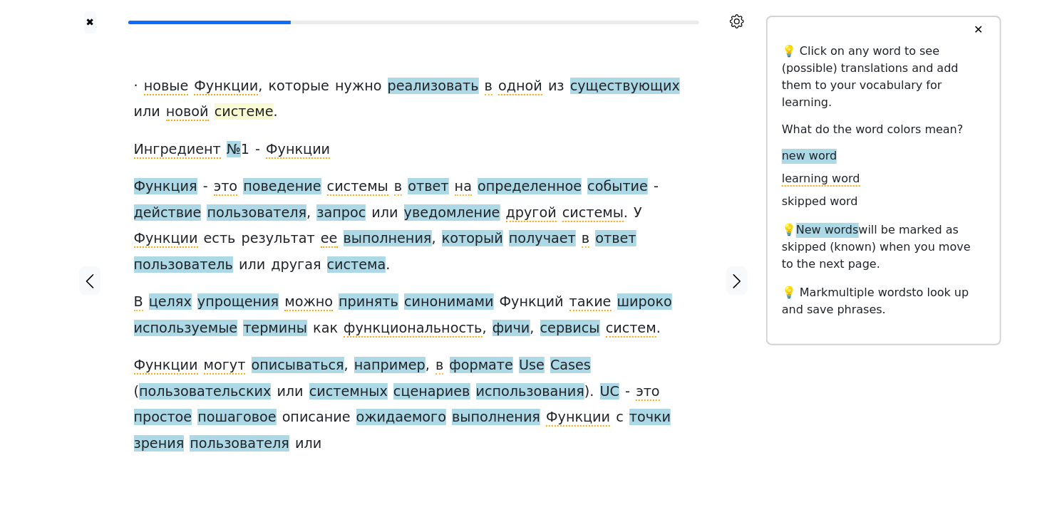
click at [214, 115] on span "системе" at bounding box center [243, 112] width 59 height 18
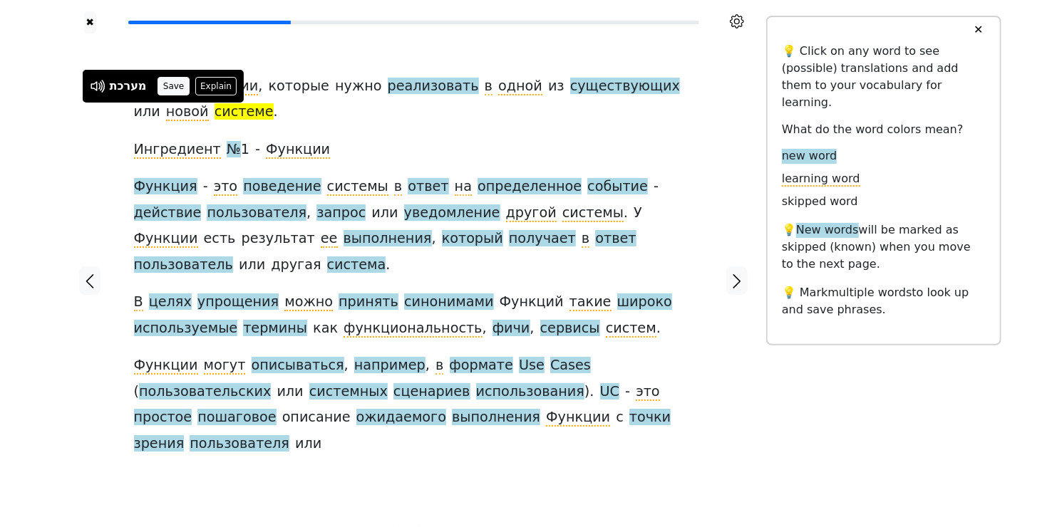
click at [175, 83] on button "Save" at bounding box center [172, 86] width 31 height 19
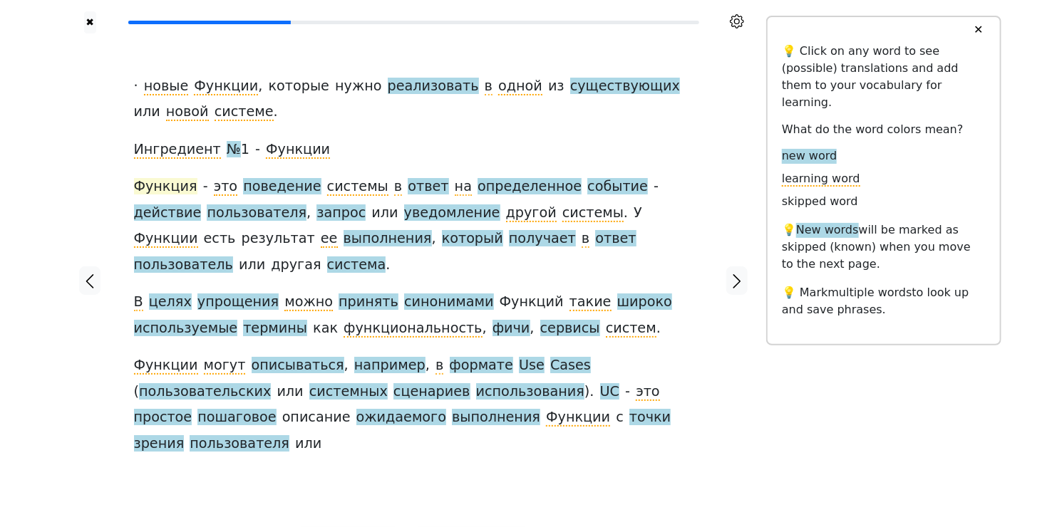
click at [173, 186] on span "Функция" at bounding box center [165, 187] width 63 height 18
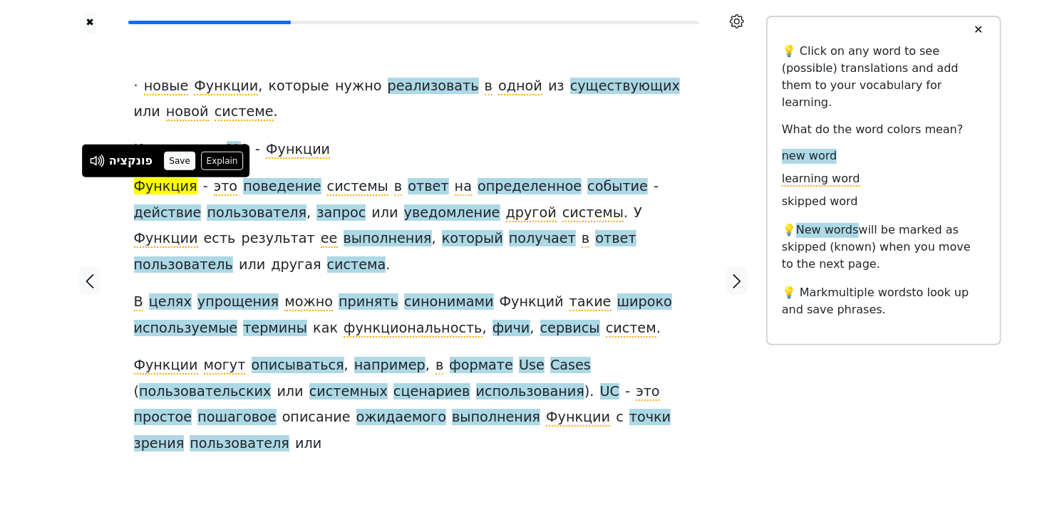
click at [184, 157] on button "Save" at bounding box center [179, 161] width 31 height 19
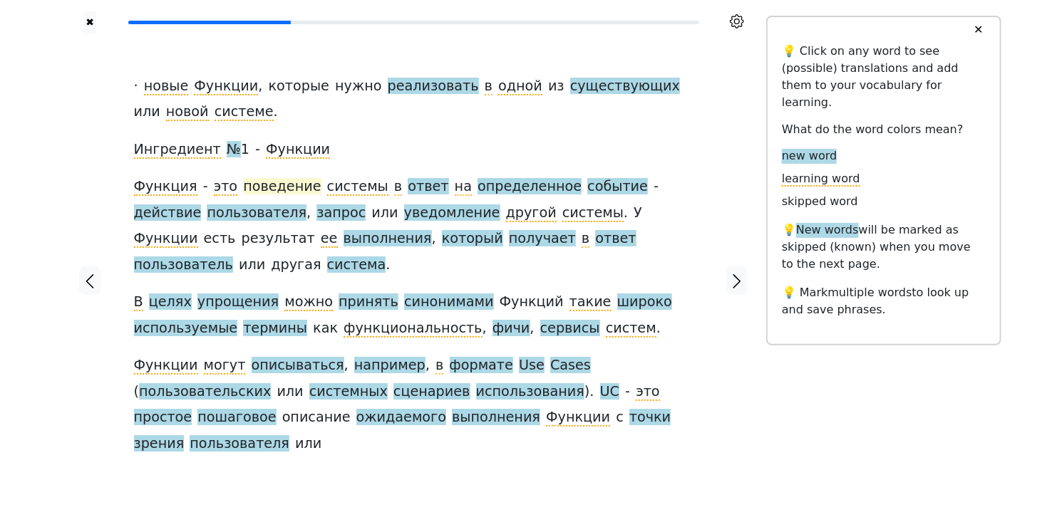
click at [281, 185] on span "поведение" at bounding box center [282, 187] width 78 height 18
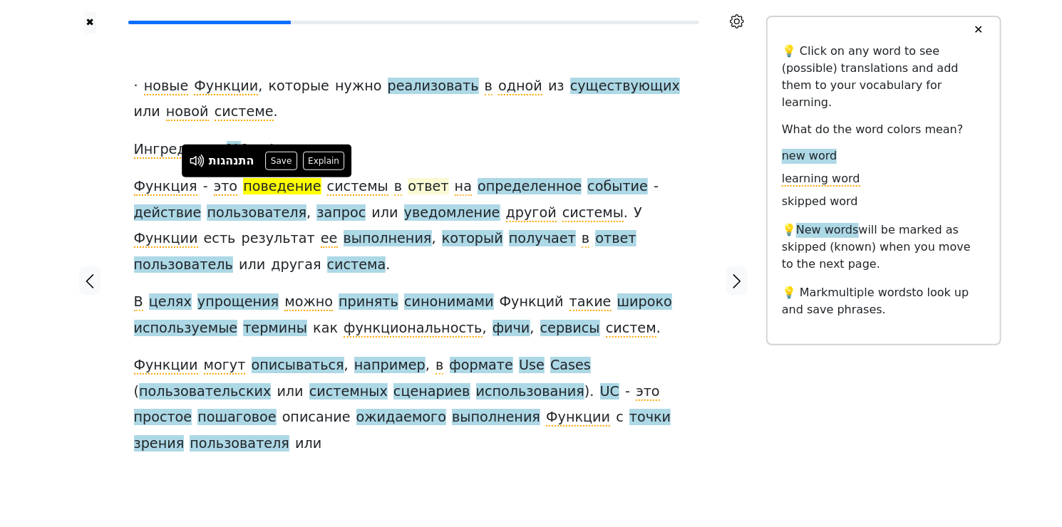
click at [408, 188] on span "ответ" at bounding box center [428, 187] width 41 height 18
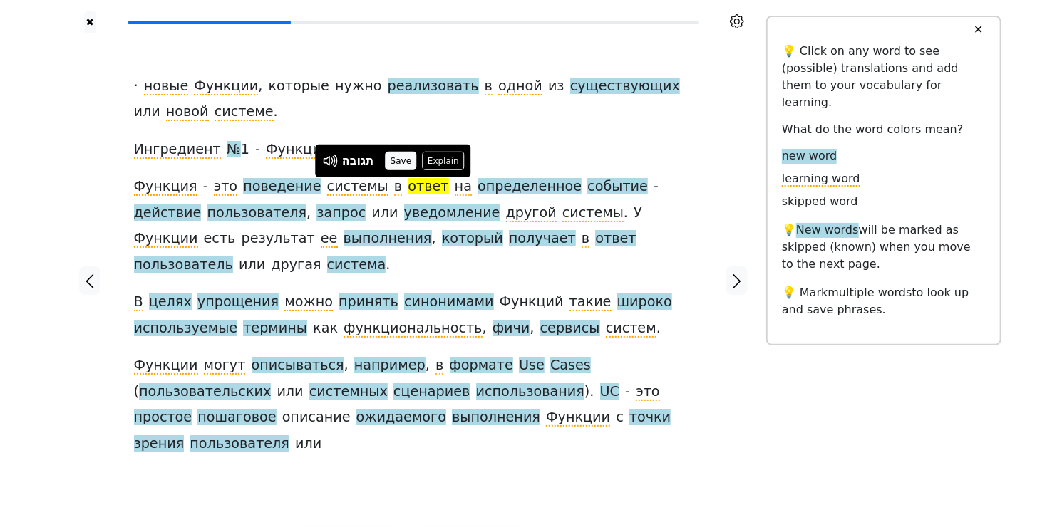
click at [407, 162] on button "Save" at bounding box center [400, 161] width 31 height 19
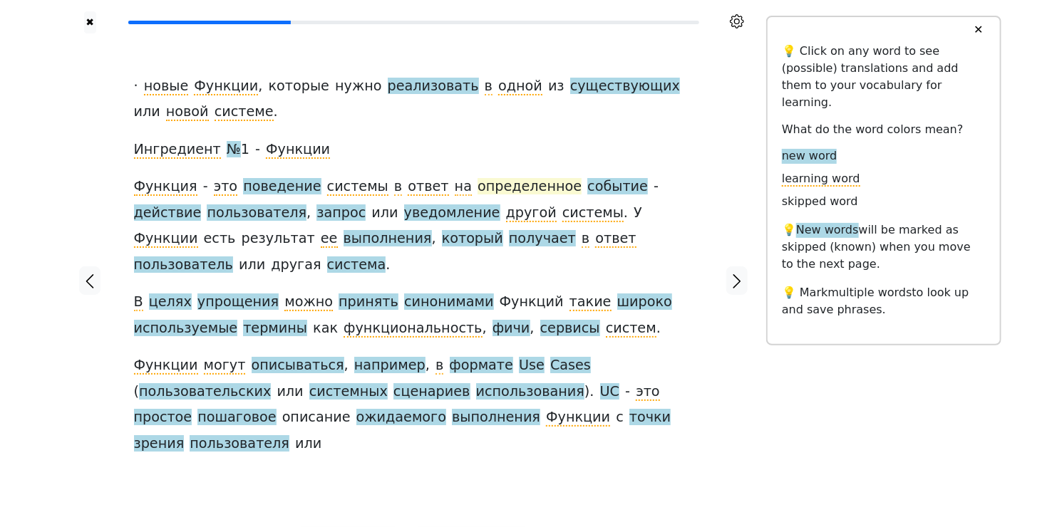
click at [477, 190] on span "определенное" at bounding box center [529, 187] width 104 height 18
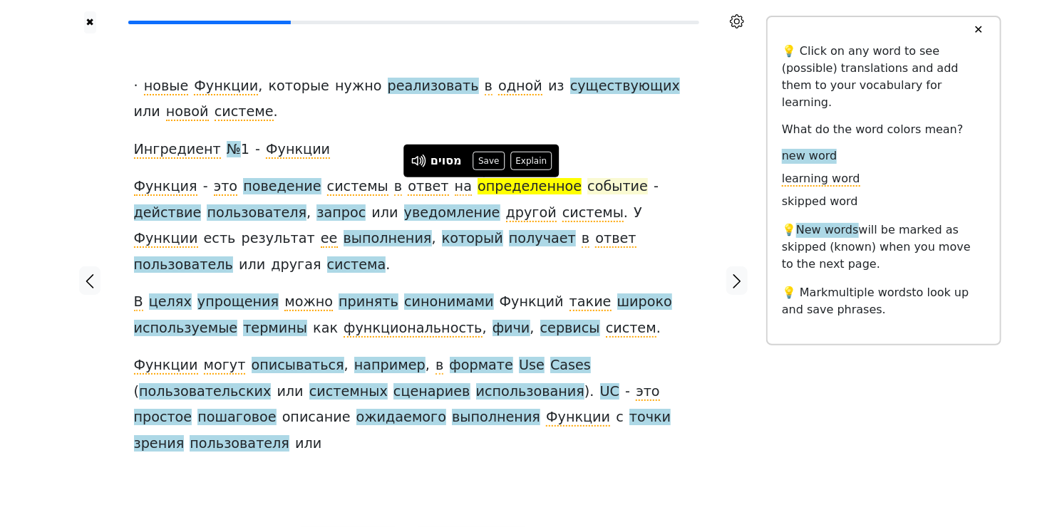
click at [587, 191] on span "событие" at bounding box center [617, 187] width 61 height 18
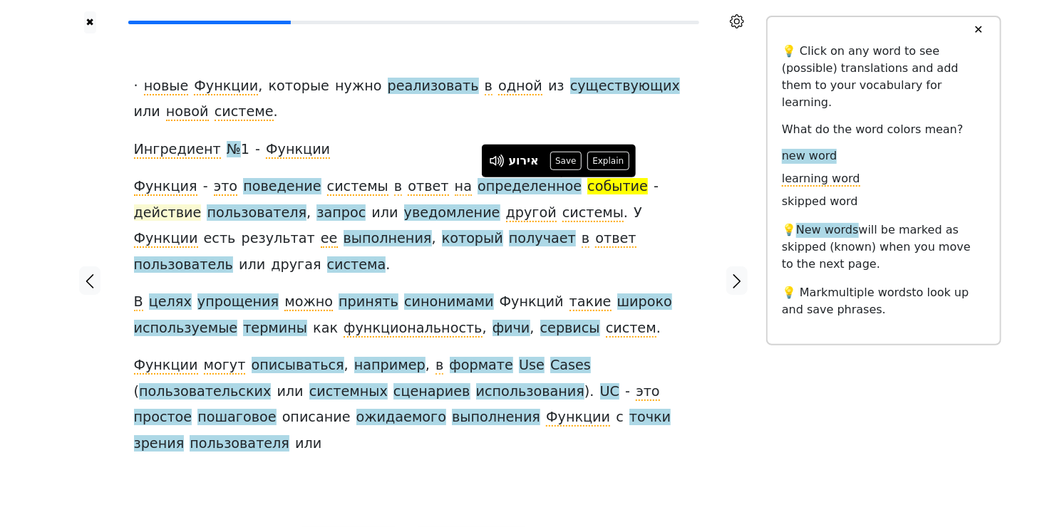
click at [202, 204] on span "действие" at bounding box center [168, 213] width 68 height 18
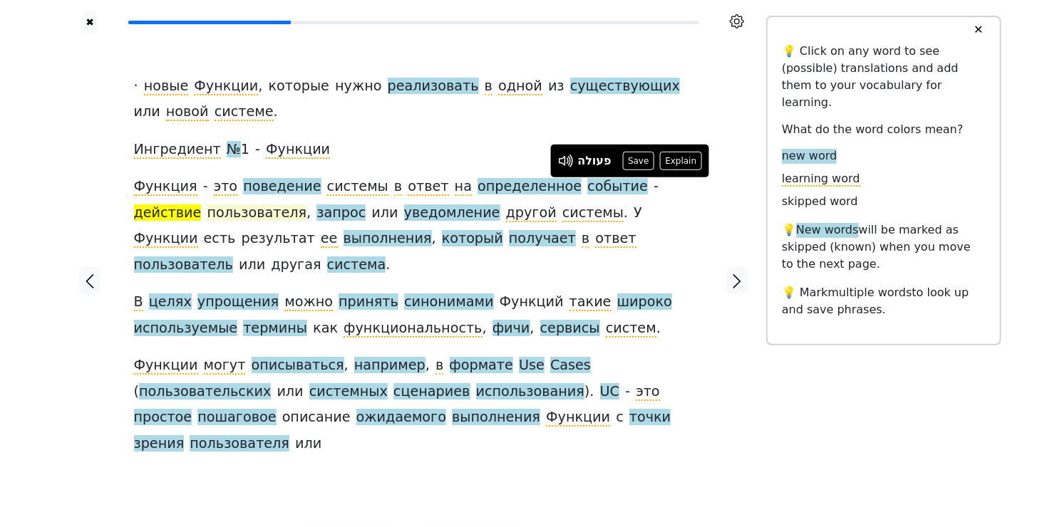
click at [207, 212] on span "пользователя" at bounding box center [257, 213] width 100 height 18
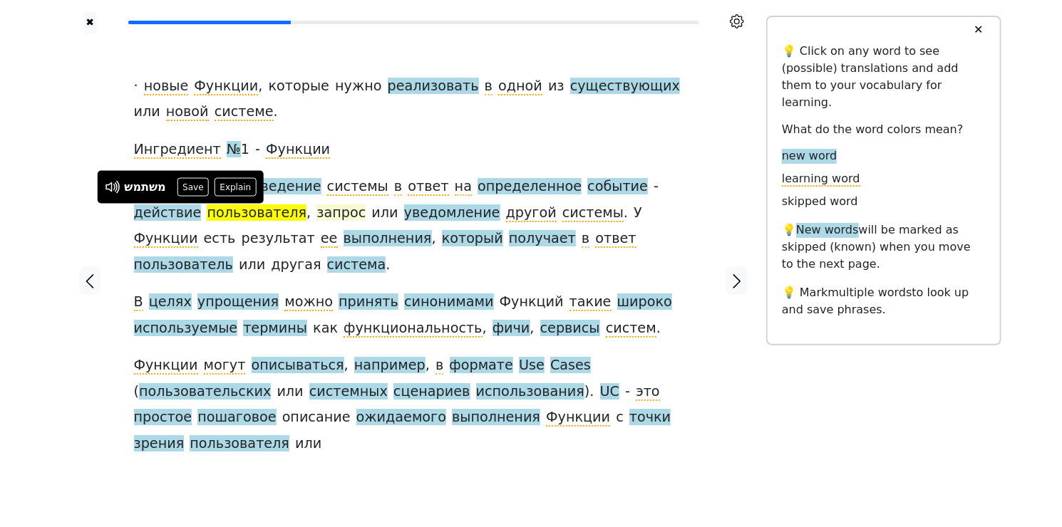
click at [316, 214] on span "запрос" at bounding box center [340, 213] width 49 height 18
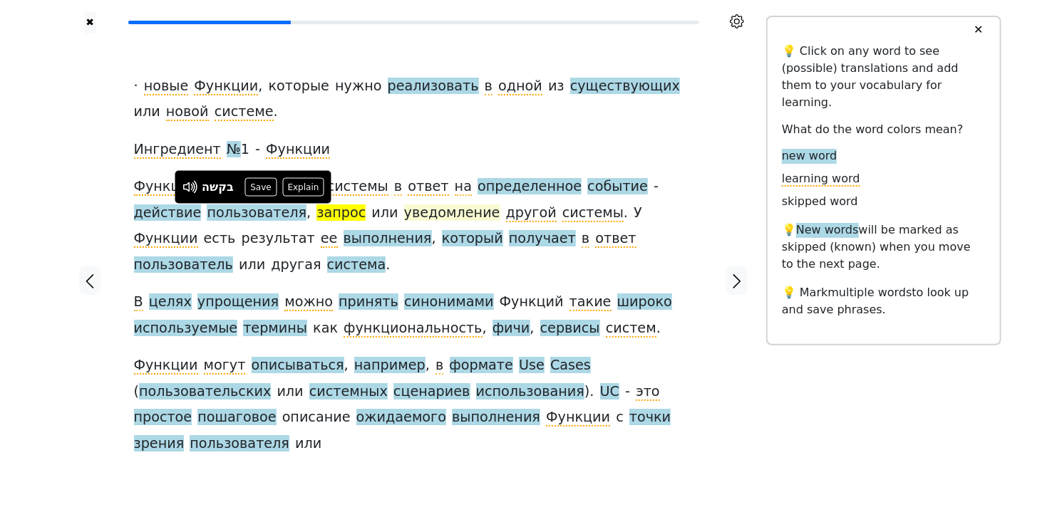
click at [404, 214] on span "уведомление" at bounding box center [452, 213] width 96 height 18
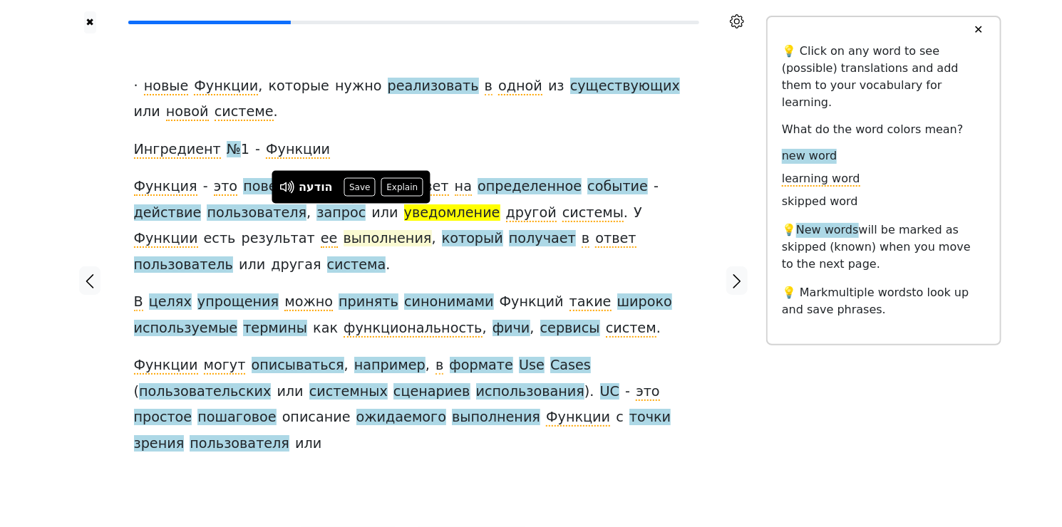
click at [343, 245] on span "выполнения" at bounding box center [387, 239] width 88 height 18
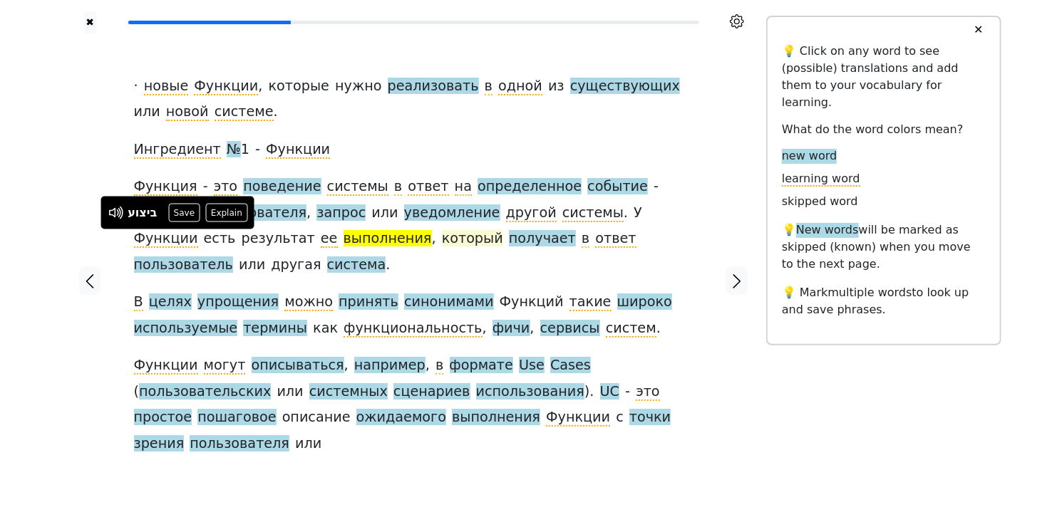
click at [442, 240] on span "который" at bounding box center [472, 239] width 61 height 18
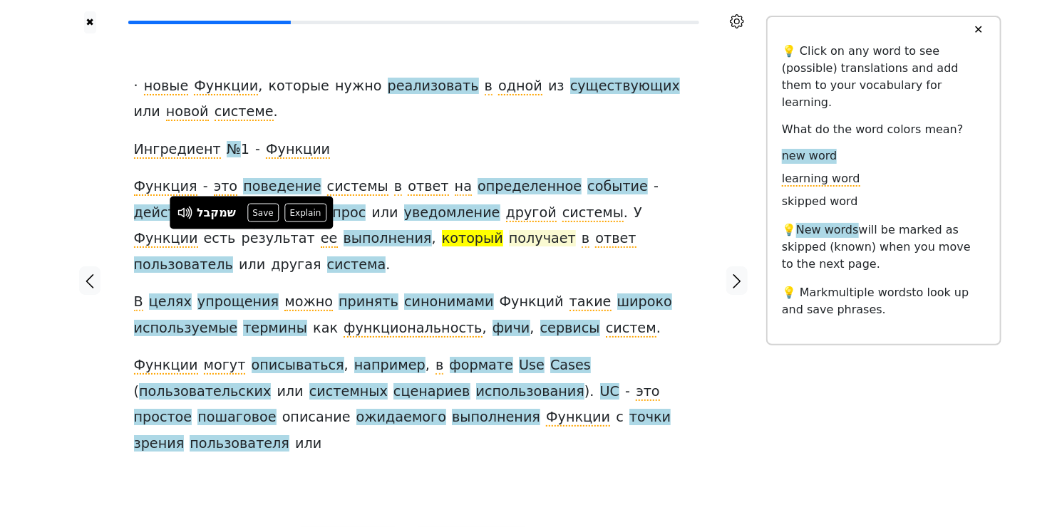
click at [509, 244] on span "получает" at bounding box center [542, 239] width 67 height 18
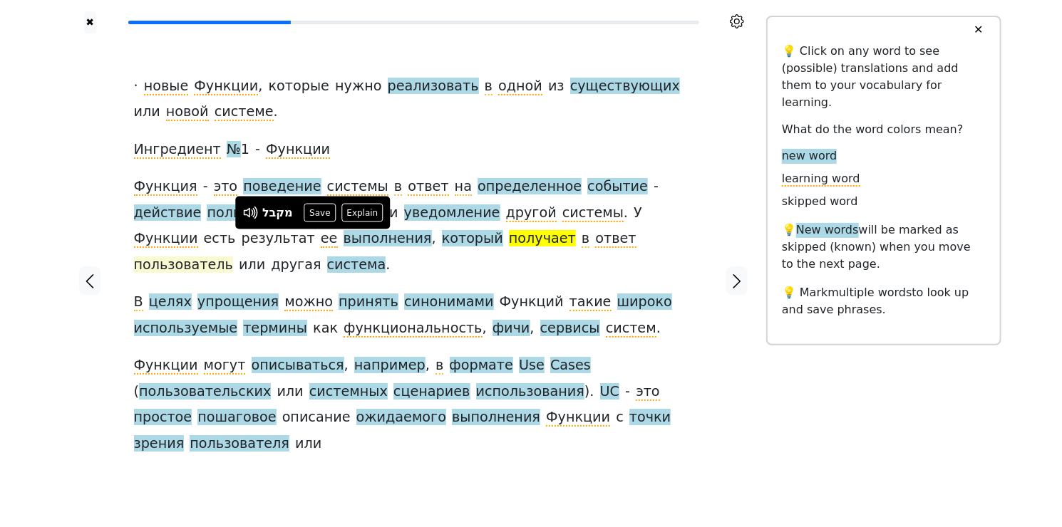
click at [233, 256] on span "пользователь" at bounding box center [183, 265] width 99 height 18
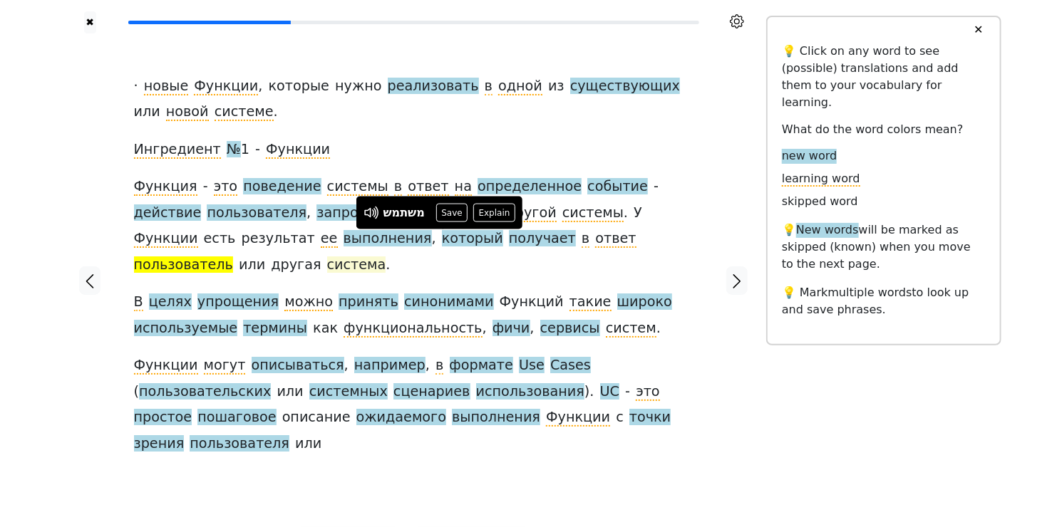
click at [386, 256] on span "система" at bounding box center [356, 265] width 59 height 18
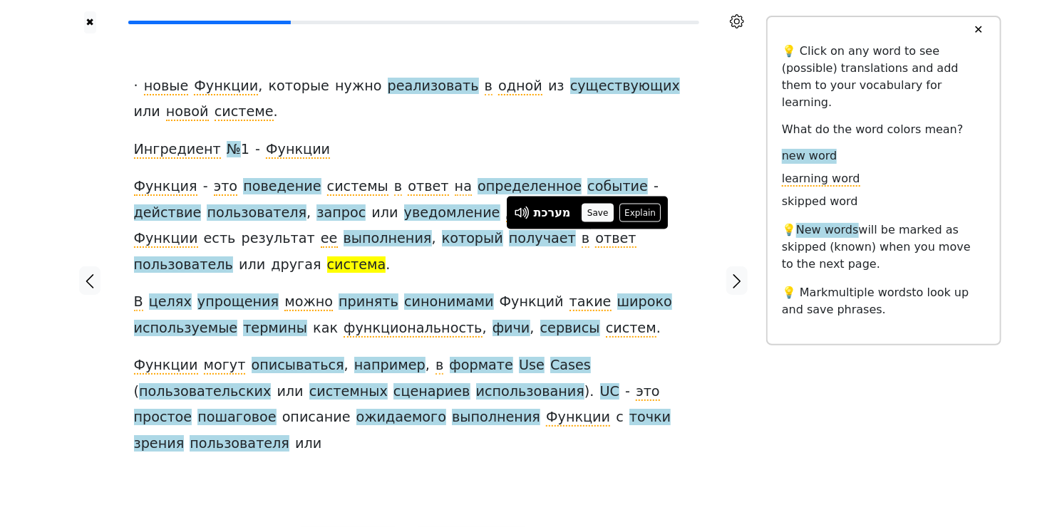
click at [591, 211] on button "Save" at bounding box center [597, 213] width 31 height 19
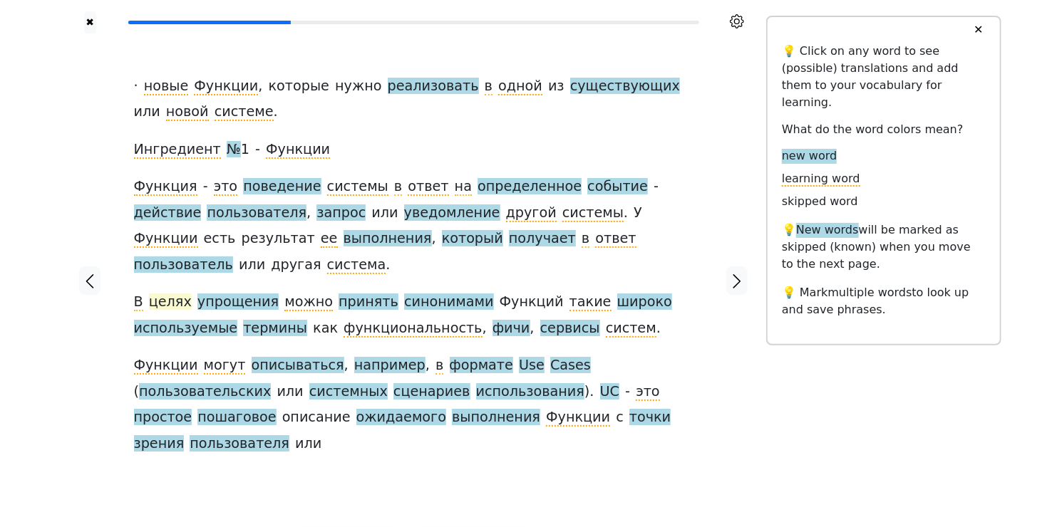
click at [162, 294] on span "целях" at bounding box center [170, 303] width 43 height 18
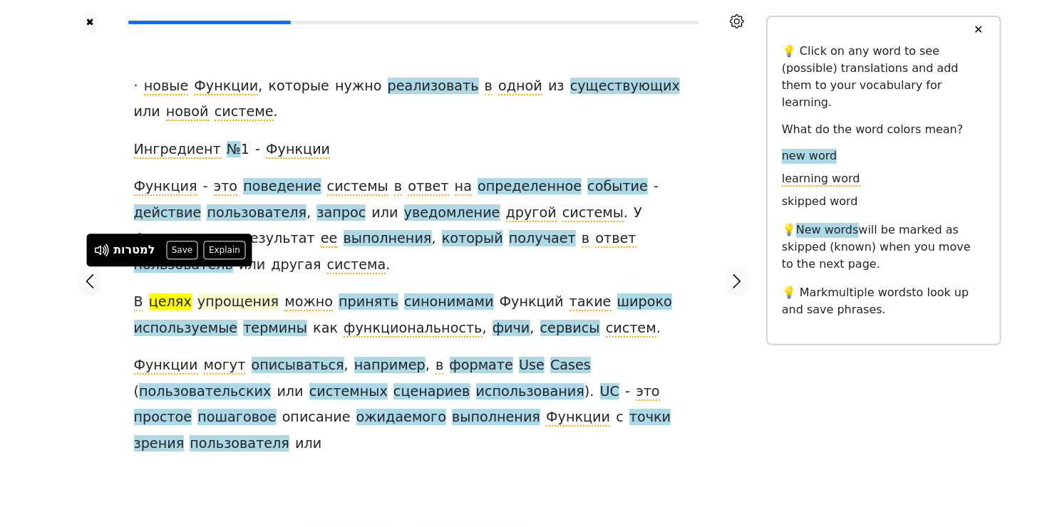
click at [217, 294] on span "упрощения" at bounding box center [237, 303] width 81 height 18
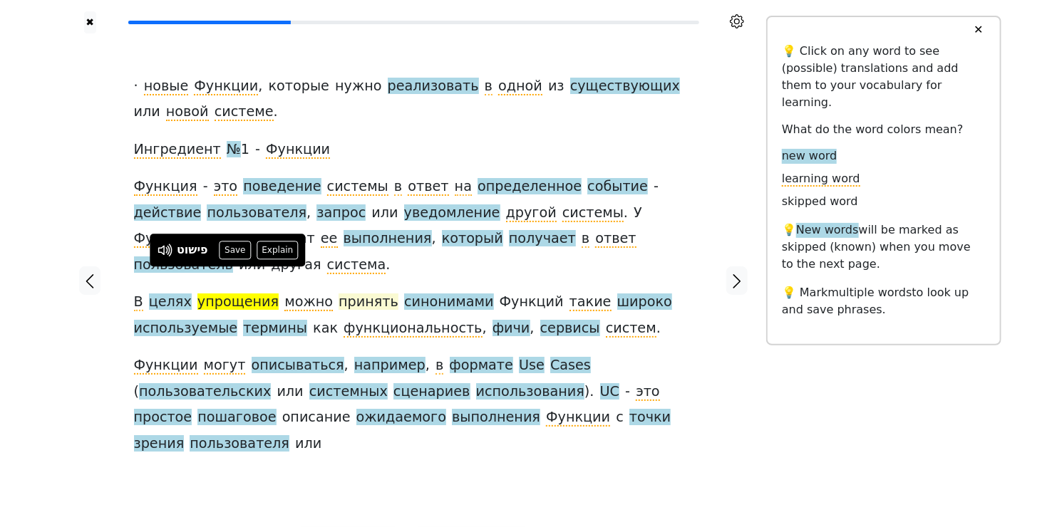
click at [341, 294] on span "принять" at bounding box center [368, 303] width 60 height 18
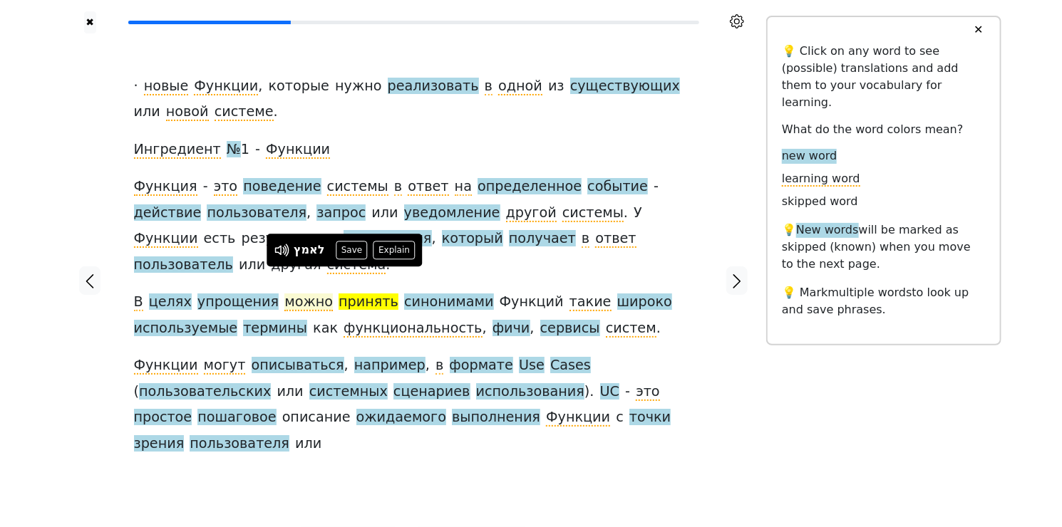
click at [289, 294] on span "можно" at bounding box center [308, 303] width 48 height 18
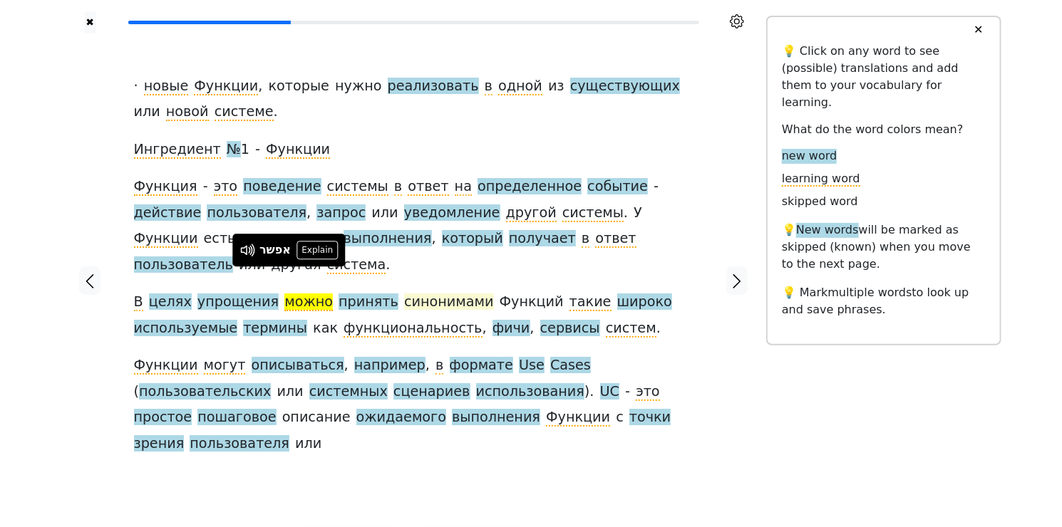
click at [404, 294] on span "синонимами" at bounding box center [449, 303] width 90 height 18
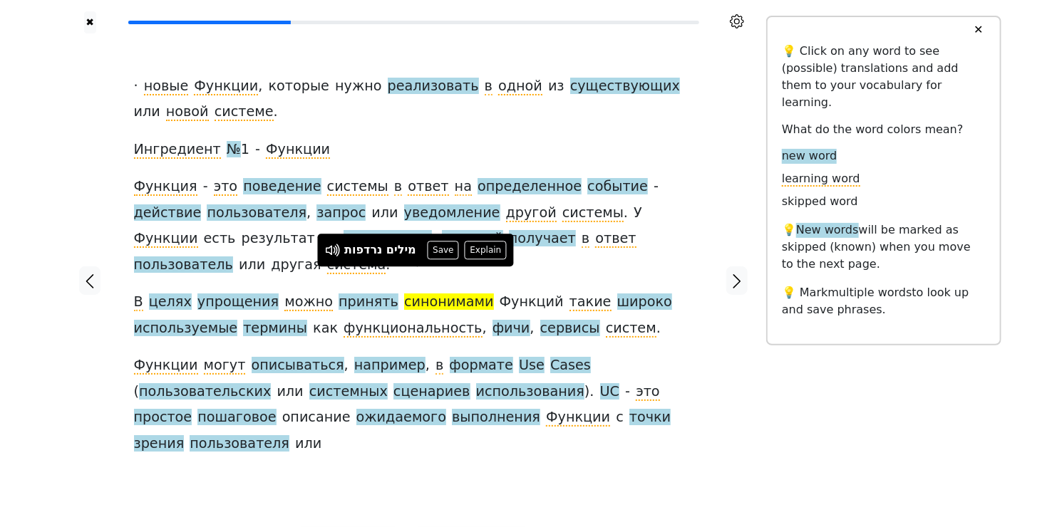
click at [404, 294] on span "синонимами" at bounding box center [449, 303] width 90 height 18
click at [617, 294] on span "широко" at bounding box center [644, 303] width 55 height 18
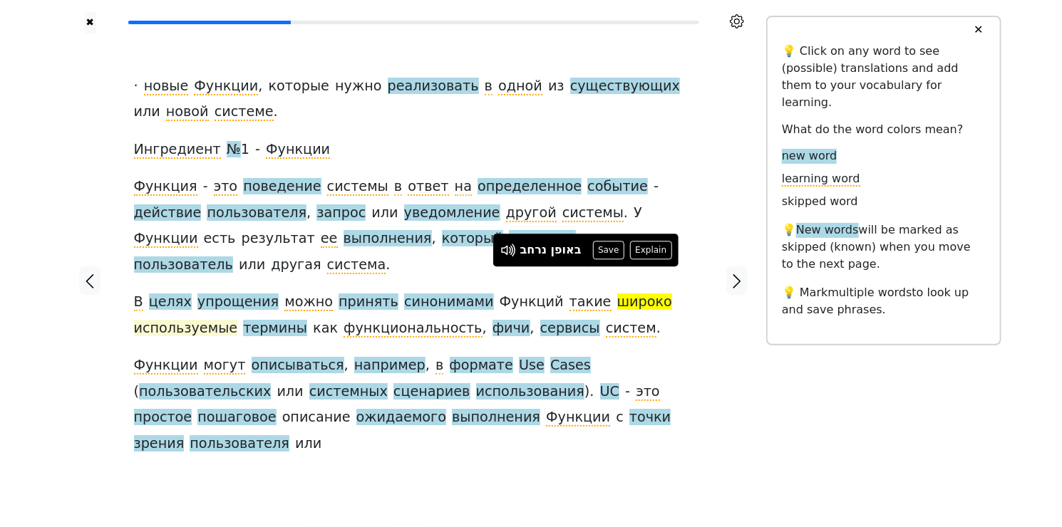
click at [175, 320] on span "используемые" at bounding box center [186, 329] width 104 height 18
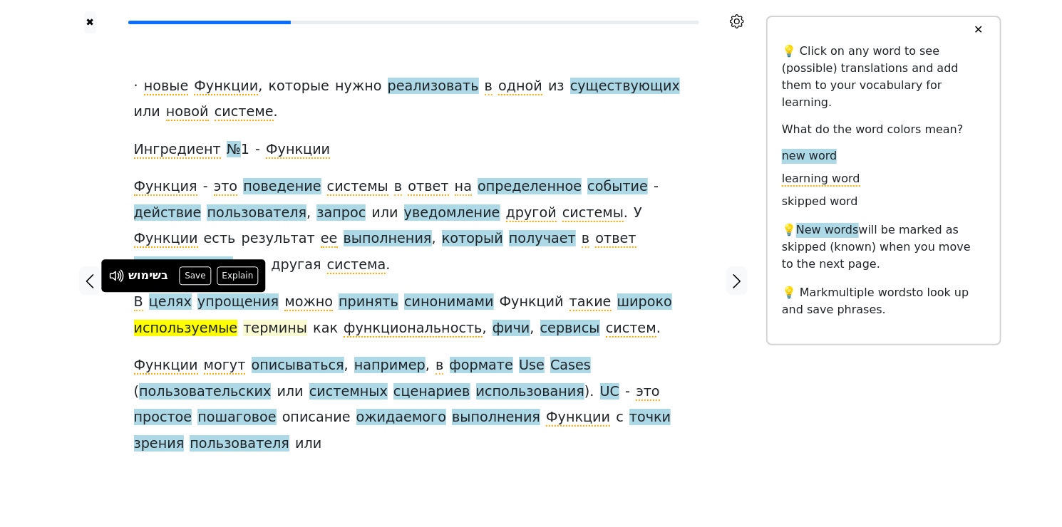
click at [270, 320] on span "термины" at bounding box center [275, 329] width 64 height 18
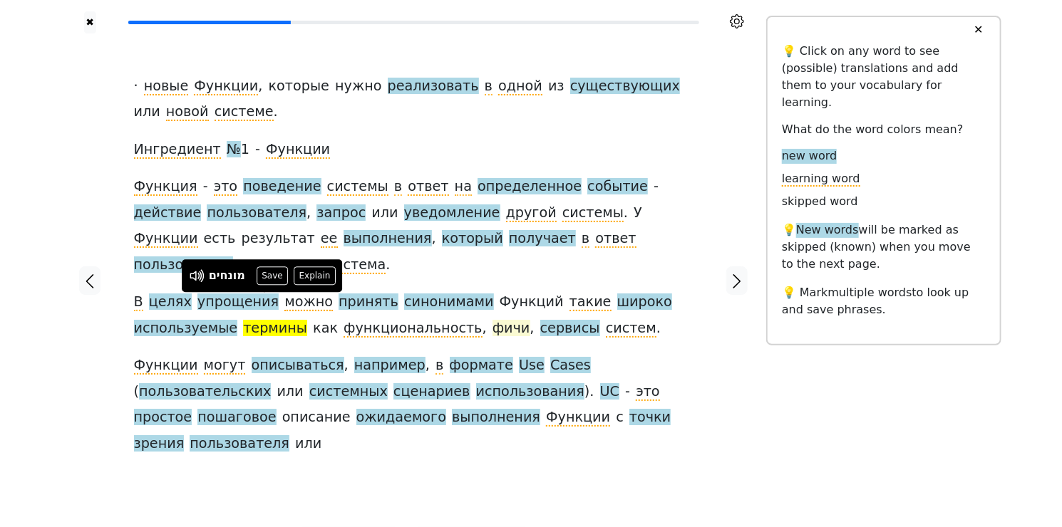
click at [492, 320] on span "фичи" at bounding box center [511, 329] width 38 height 18
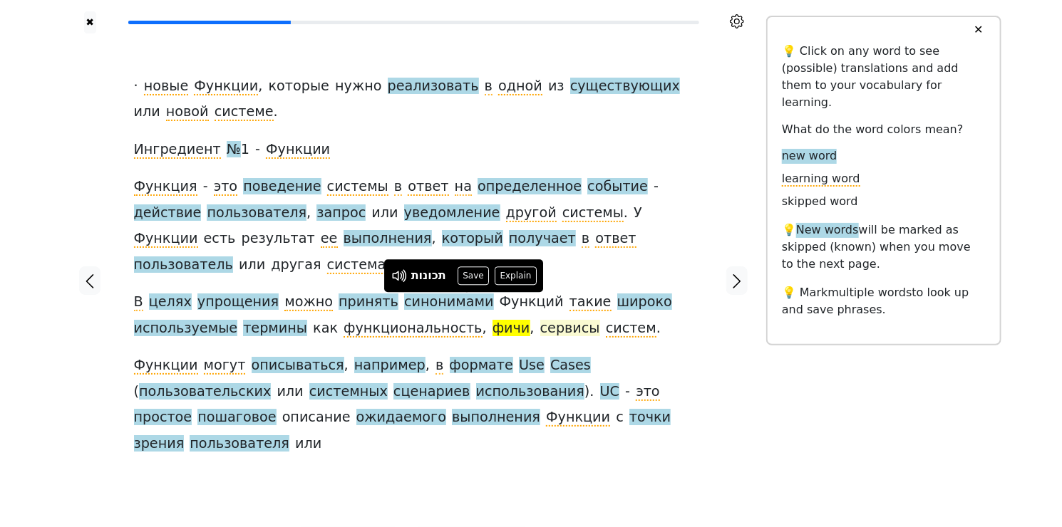
click at [540, 320] on span "сервисы" at bounding box center [570, 329] width 60 height 18
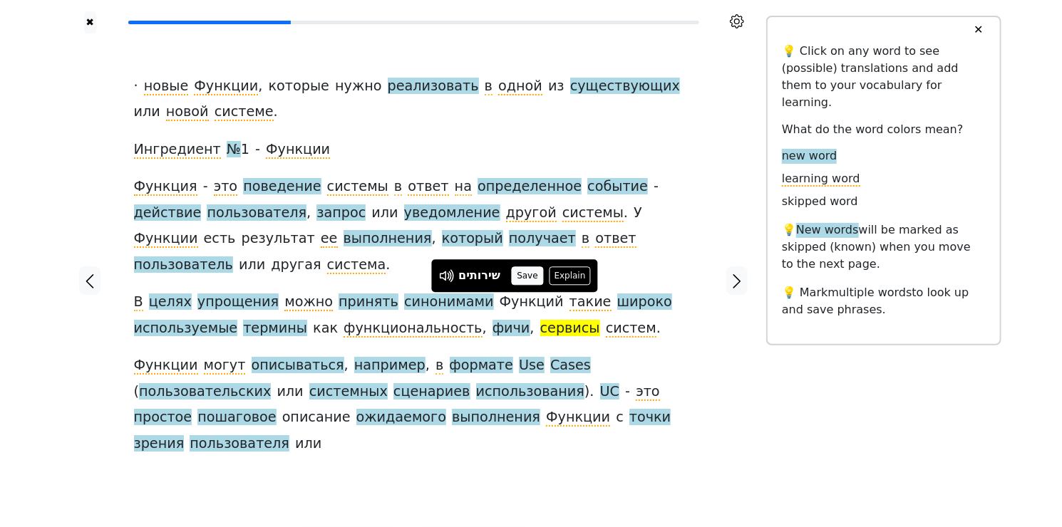
click at [532, 278] on button "Save" at bounding box center [527, 275] width 31 height 19
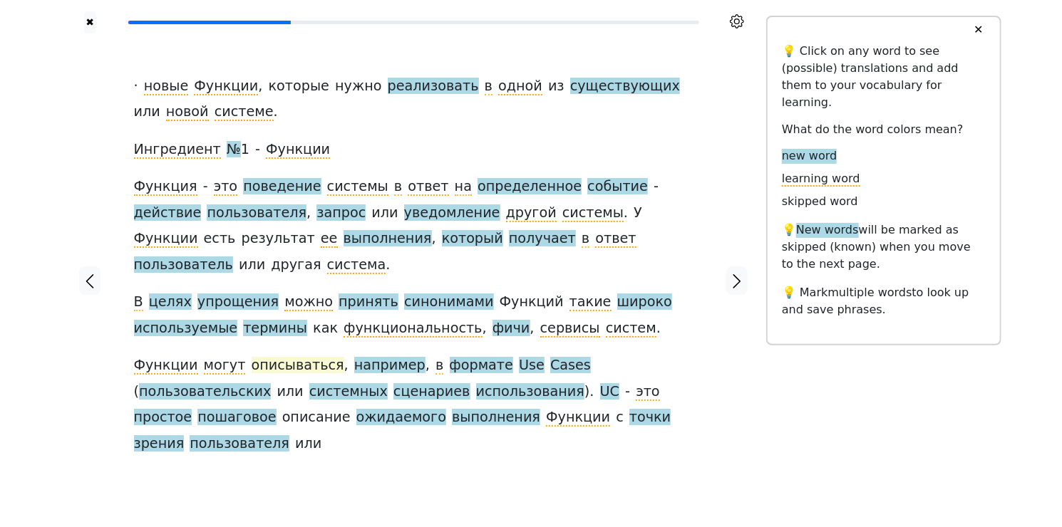
click at [277, 357] on span "описываться" at bounding box center [298, 366] width 93 height 18
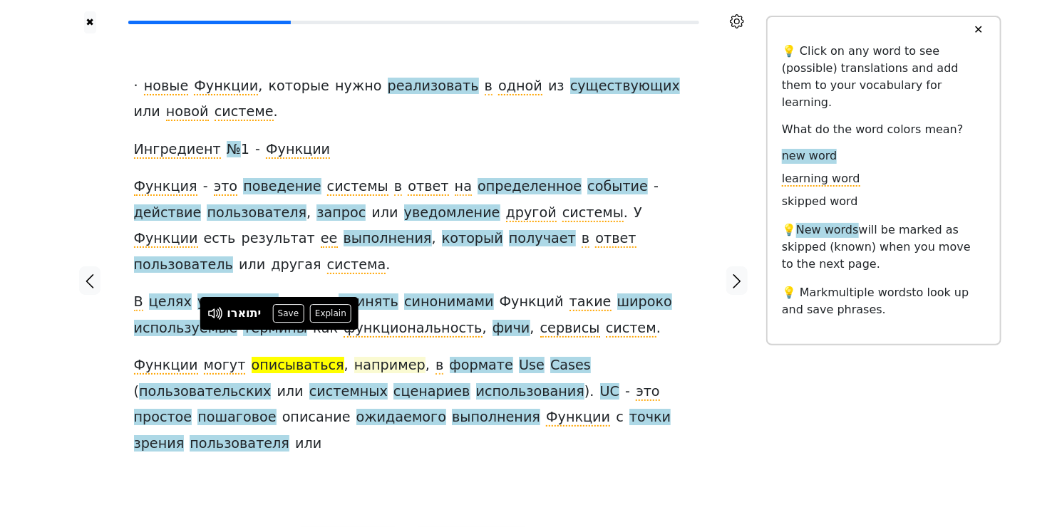
click at [372, 357] on span "например" at bounding box center [389, 366] width 71 height 18
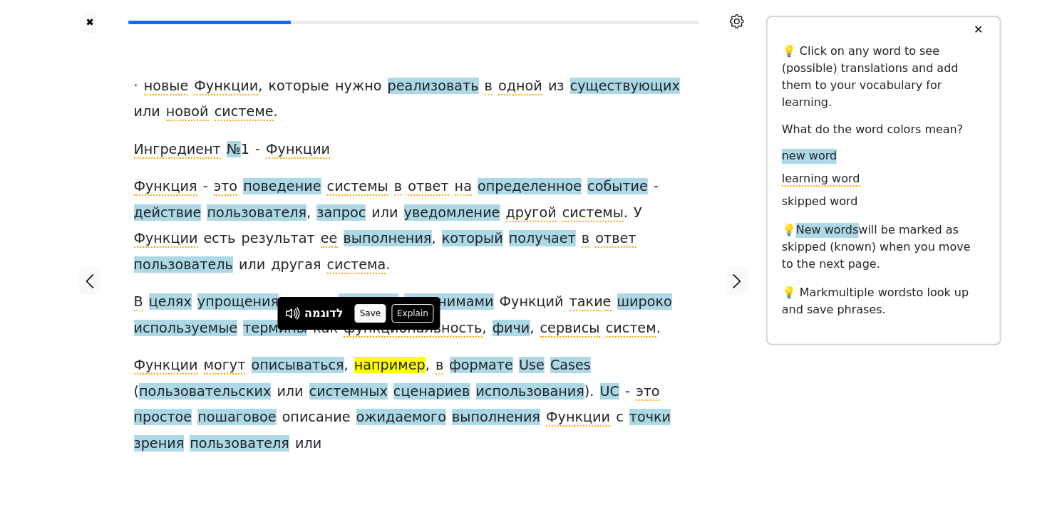
click at [371, 316] on button "Save" at bounding box center [369, 313] width 31 height 19
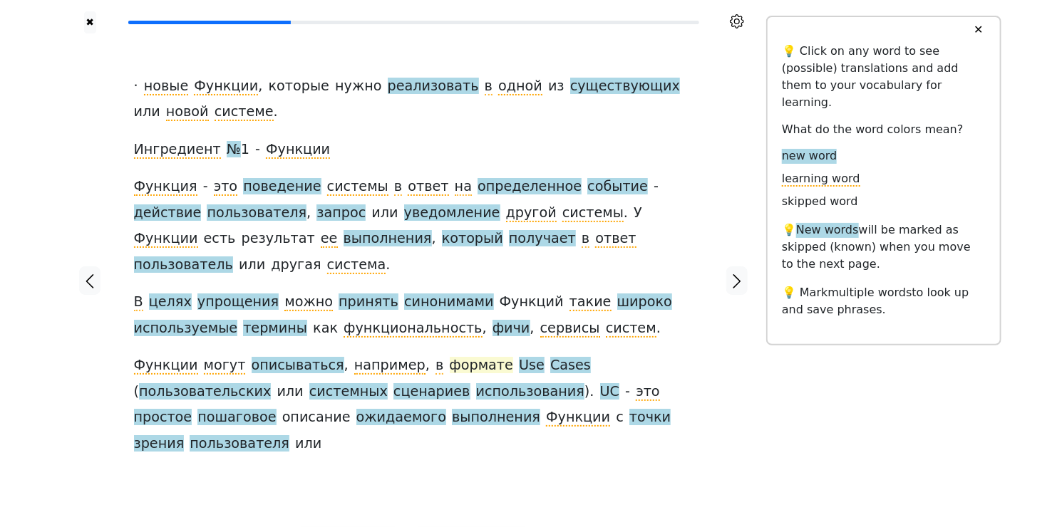
click at [450, 357] on span "формате" at bounding box center [482, 366] width 64 height 18
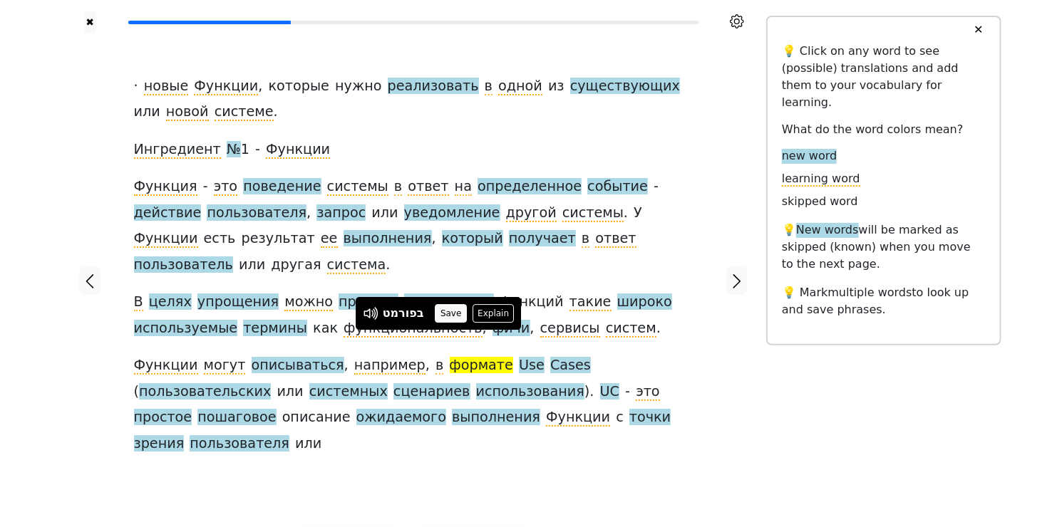
click at [440, 316] on button "Save" at bounding box center [450, 313] width 31 height 19
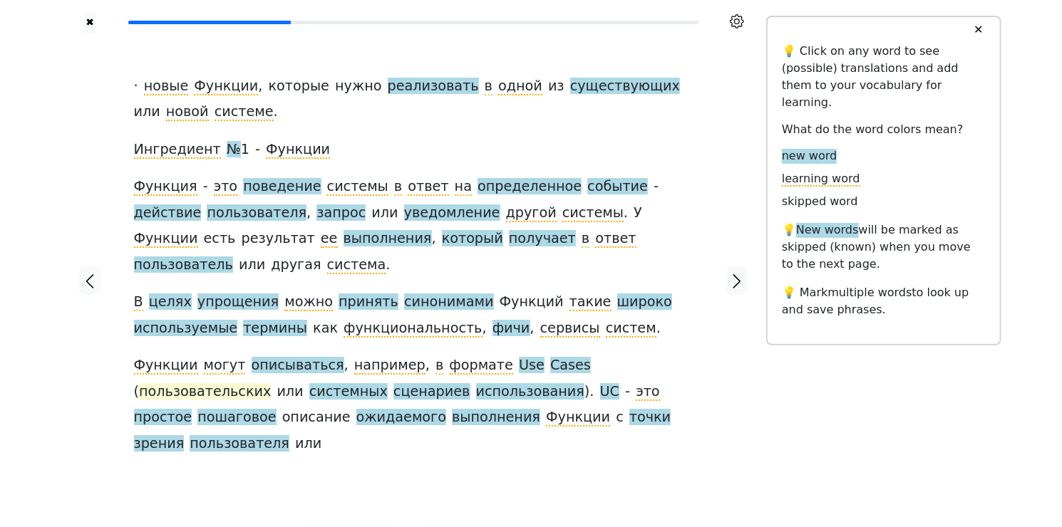
click at [271, 383] on span "пользовательских" at bounding box center [205, 392] width 132 height 18
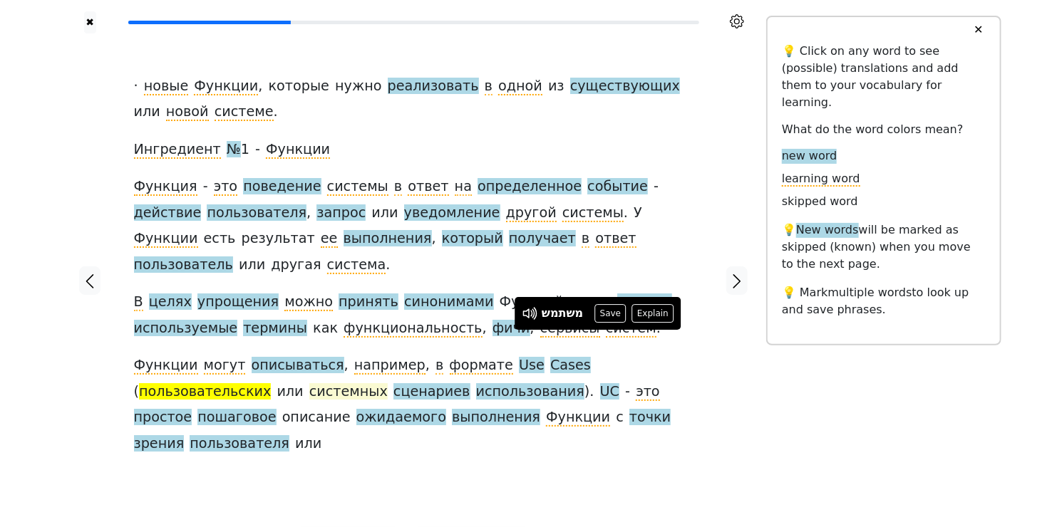
click at [309, 383] on span "системных" at bounding box center [348, 392] width 78 height 18
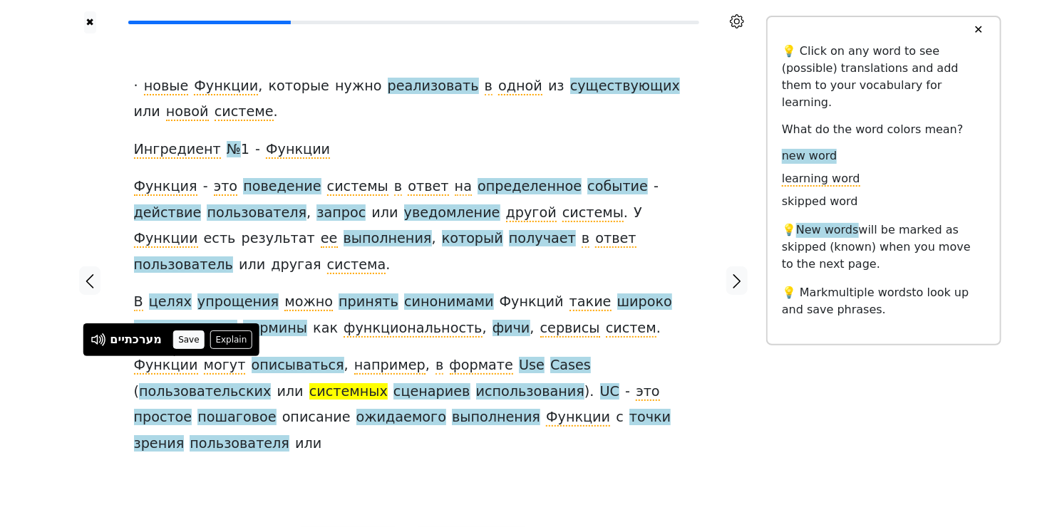
click at [193, 343] on button "Save" at bounding box center [188, 340] width 31 height 19
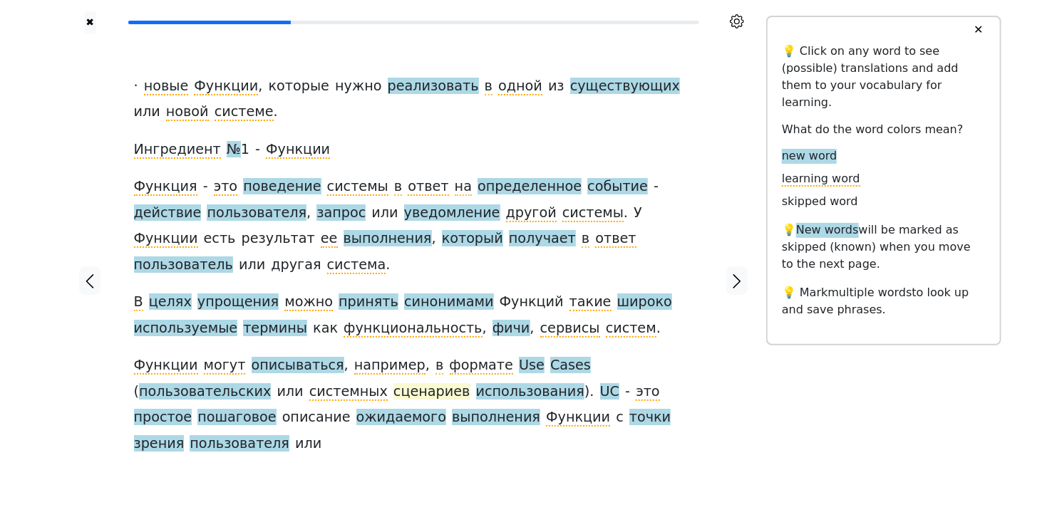
click at [393, 383] on span "сценариев" at bounding box center [431, 392] width 76 height 18
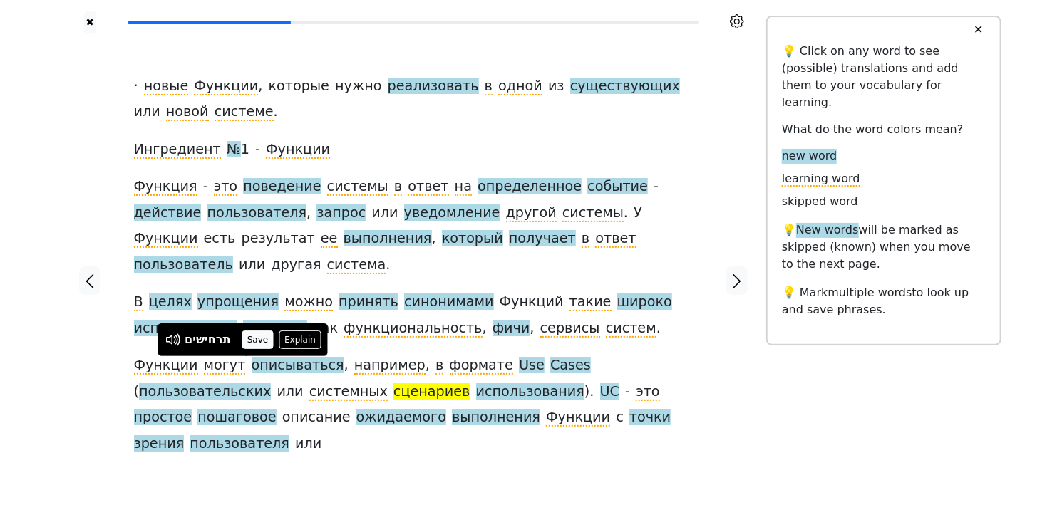
click at [255, 335] on button "Save" at bounding box center [257, 340] width 31 height 19
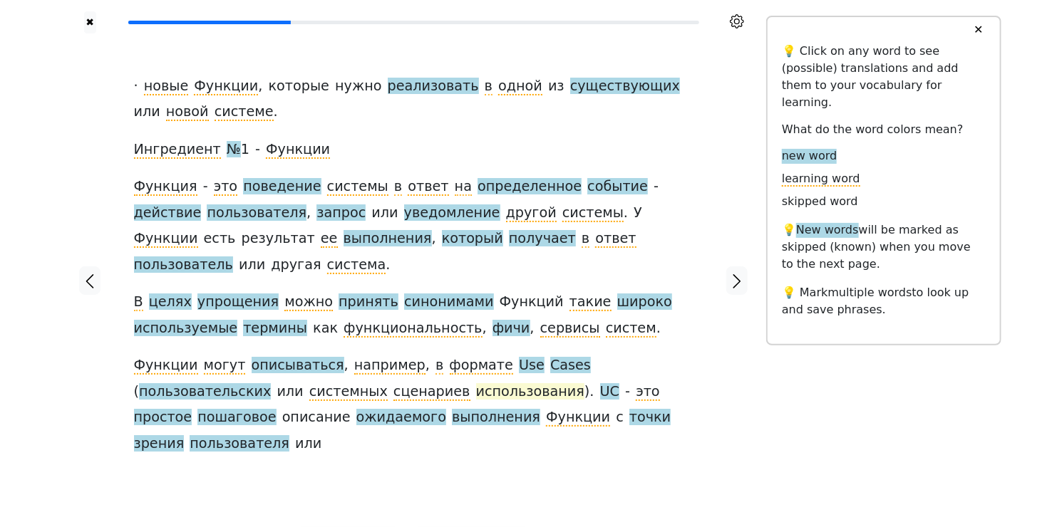
click at [476, 383] on span "использования" at bounding box center [530, 392] width 108 height 18
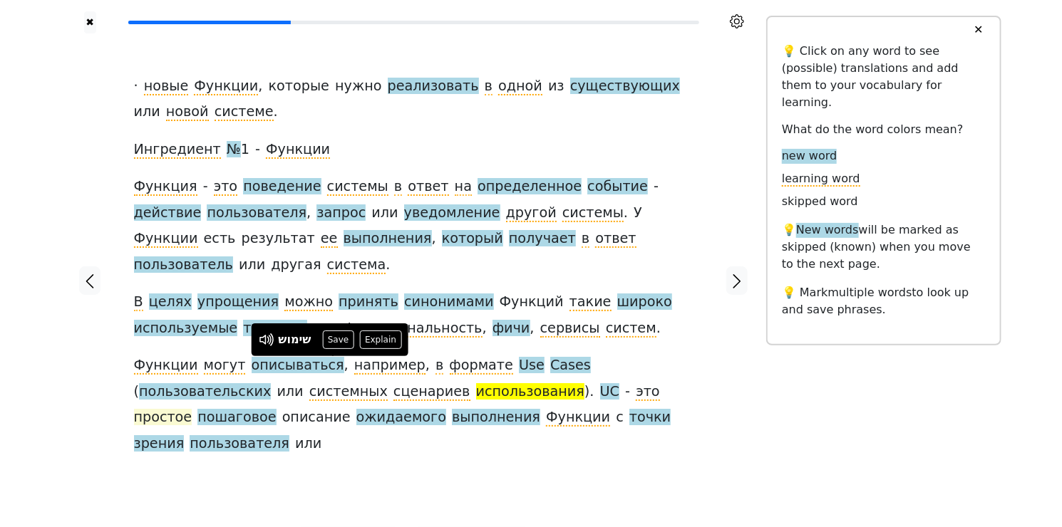
click at [192, 409] on span "простое" at bounding box center [163, 418] width 58 height 18
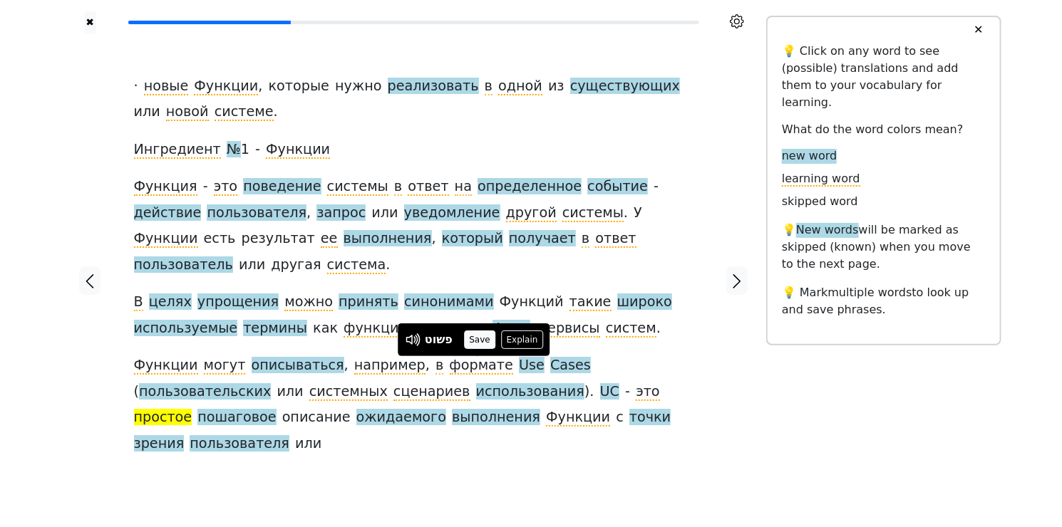
click at [492, 336] on button "Save" at bounding box center [479, 340] width 31 height 19
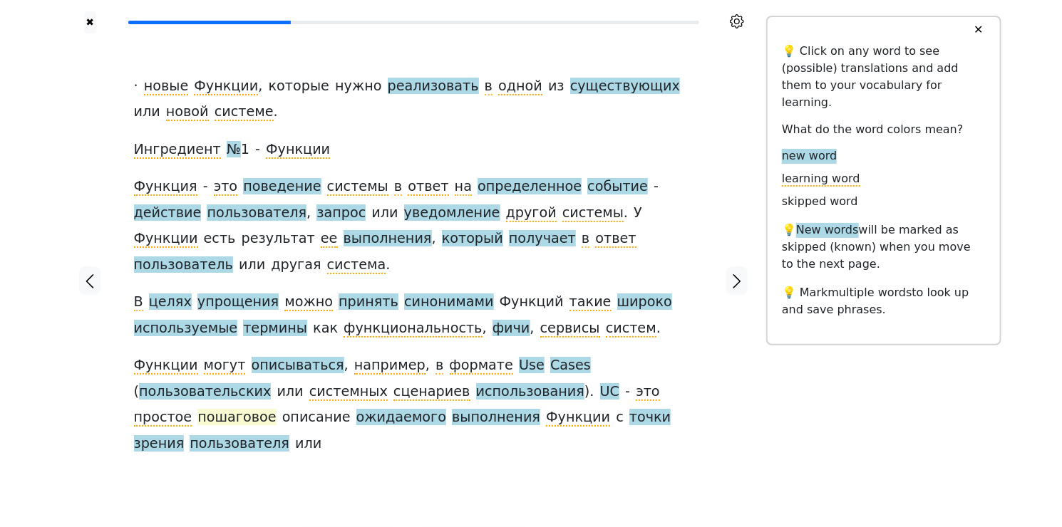
click at [276, 409] on span "пошаговое" at bounding box center [236, 418] width 78 height 18
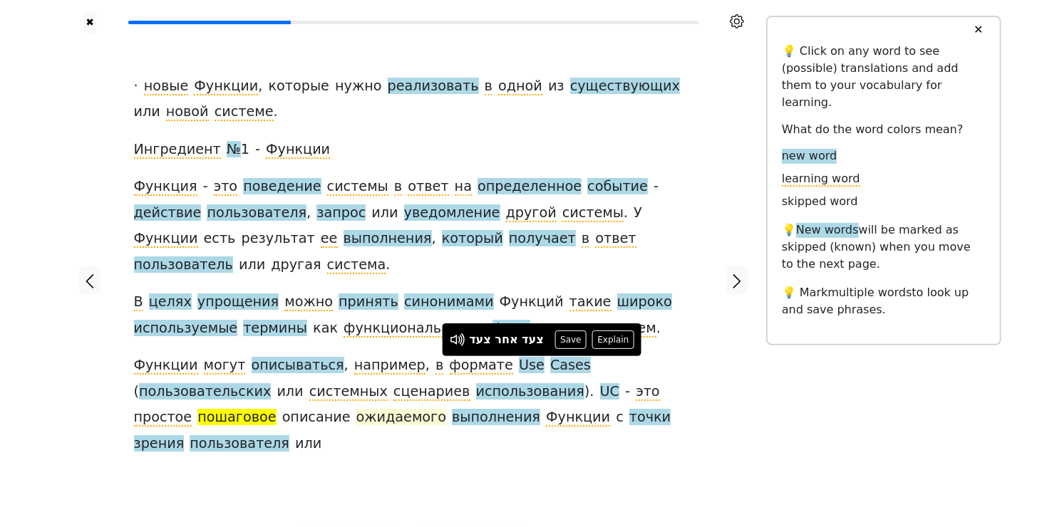
click at [356, 409] on span "ожидаемого" at bounding box center [401, 418] width 90 height 18
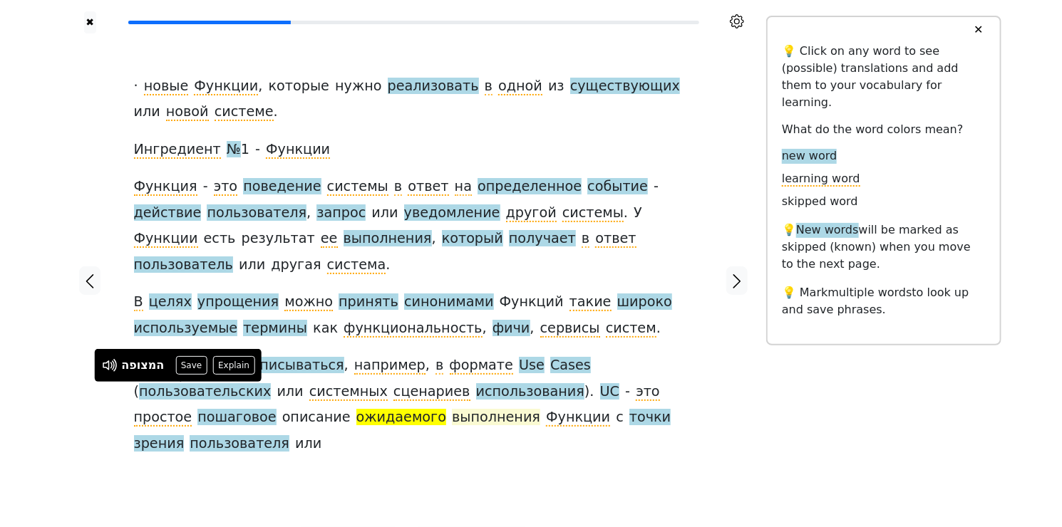
click at [452, 409] on span "выполнения" at bounding box center [496, 418] width 88 height 18
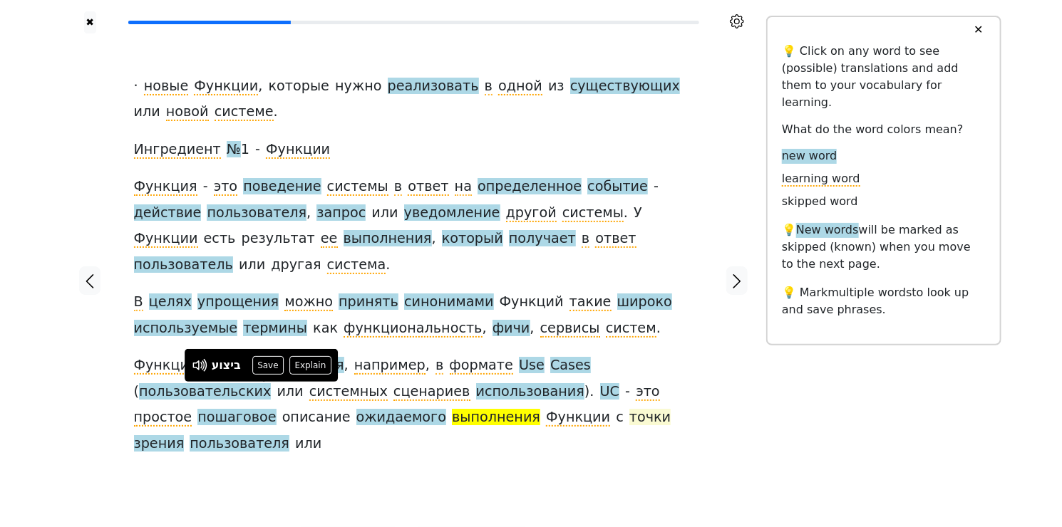
click at [629, 409] on span "точки" at bounding box center [649, 418] width 41 height 18
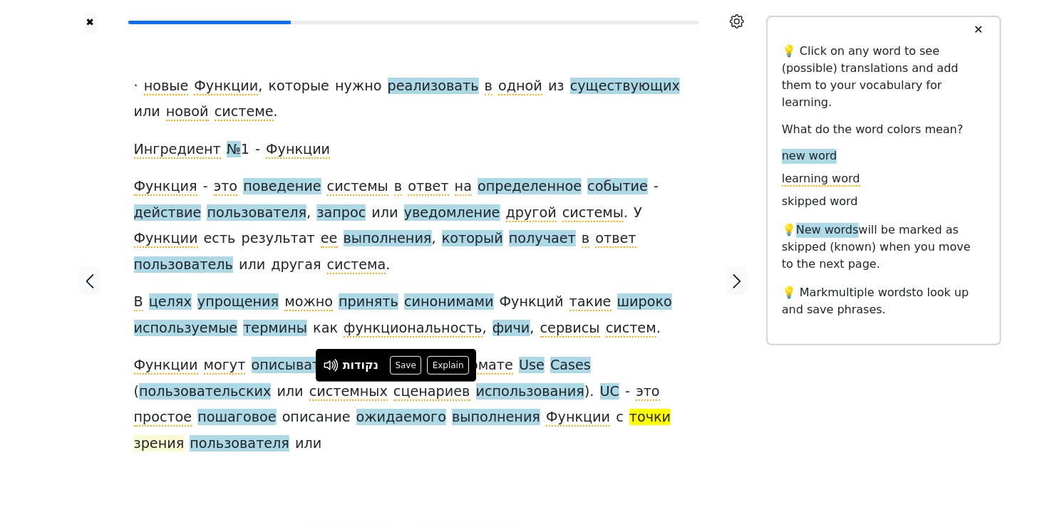
click at [185, 435] on span "зрения" at bounding box center [159, 444] width 51 height 18
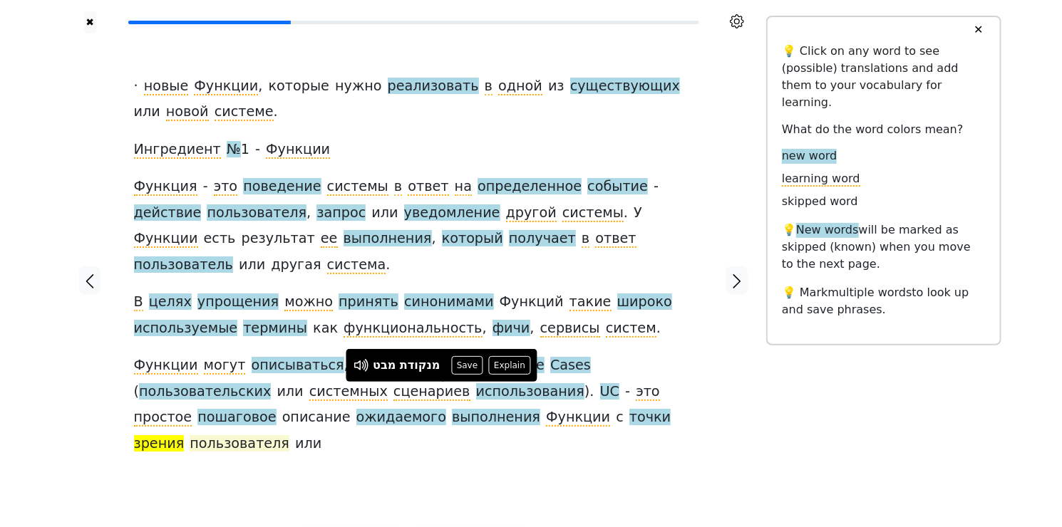
click at [289, 435] on span "пользователя" at bounding box center [240, 444] width 100 height 18
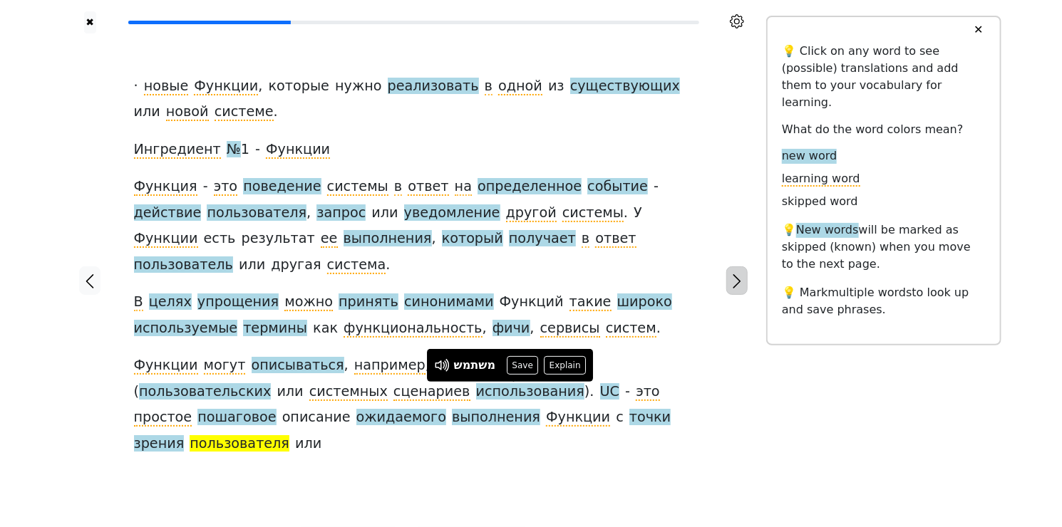
click at [742, 273] on icon "button" at bounding box center [736, 281] width 17 height 17
